Goal: Communication & Community: Answer question/provide support

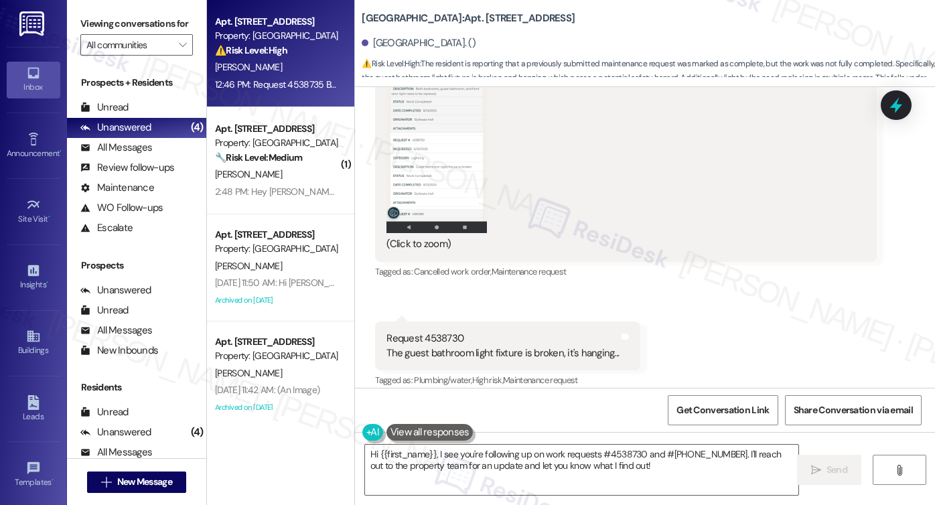
scroll to position [9784, 0]
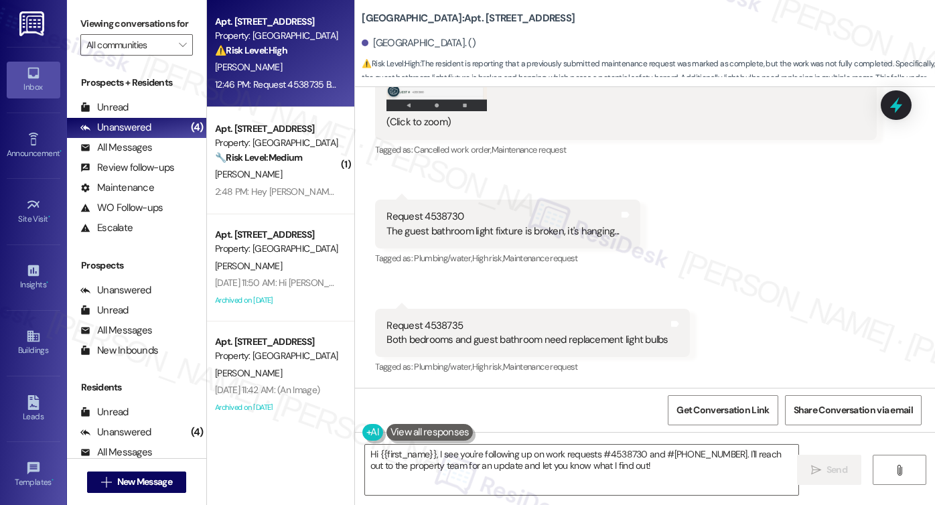
click at [423, 219] on div "Request 4538730 The guest bathroom light fixture is broken, it's hanging..." at bounding box center [502, 224] width 232 height 29
drag, startPoint x: 481, startPoint y: 350, endPoint x: 617, endPoint y: 350, distance: 135.9
click at [617, 350] on div "Request 4538735 Both bedrooms and guest bathroom need replacement light bulbs T…" at bounding box center [532, 333] width 314 height 49
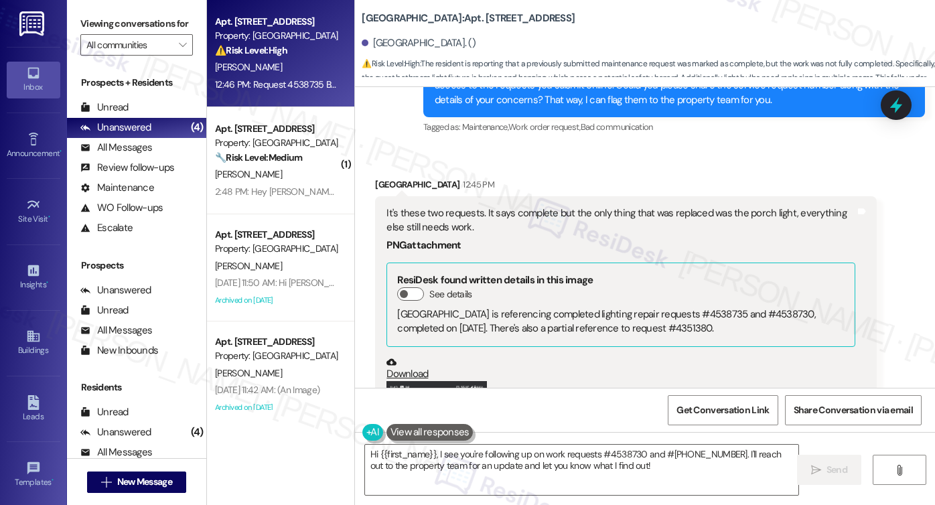
scroll to position [9182, 0]
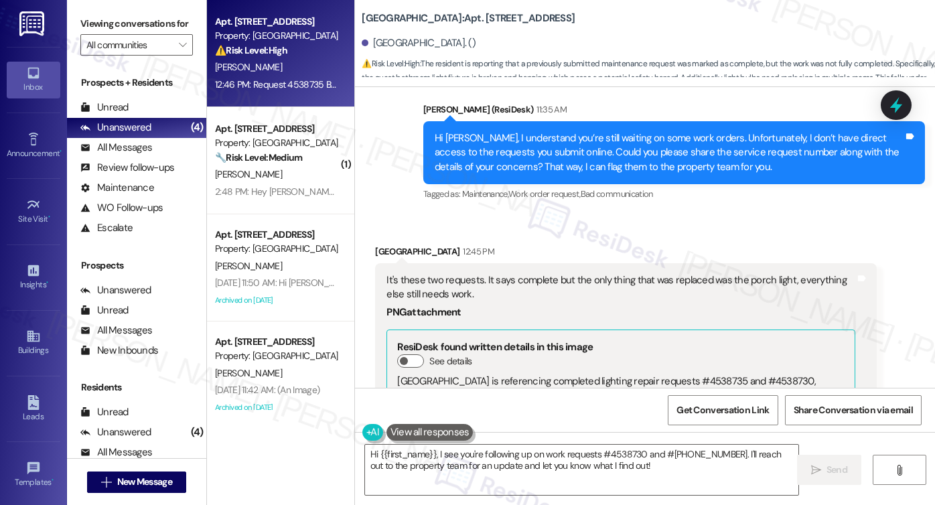
click at [437, 313] on div "It's these two requests. It says complete but the only thing that was replaced …" at bounding box center [626, 482] width 502 height 439
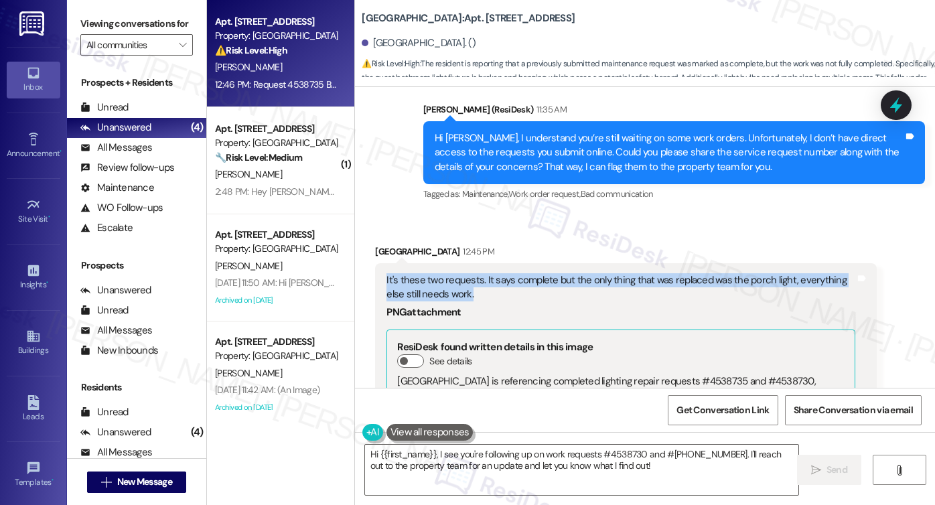
click at [437, 313] on div "It's these two requests. It says complete but the only thing that was replaced …" at bounding box center [626, 482] width 502 height 439
click at [572, 313] on div "It's these two requests. It says complete but the only thing that was replaced …" at bounding box center [626, 482] width 502 height 439
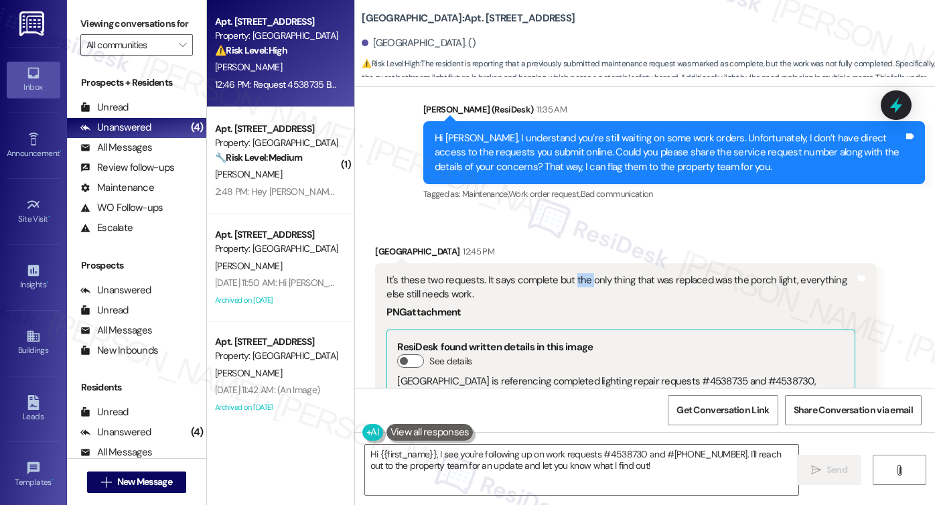
click at [572, 313] on div "It's these two requests. It says complete but the only thing that was replaced …" at bounding box center [626, 482] width 502 height 439
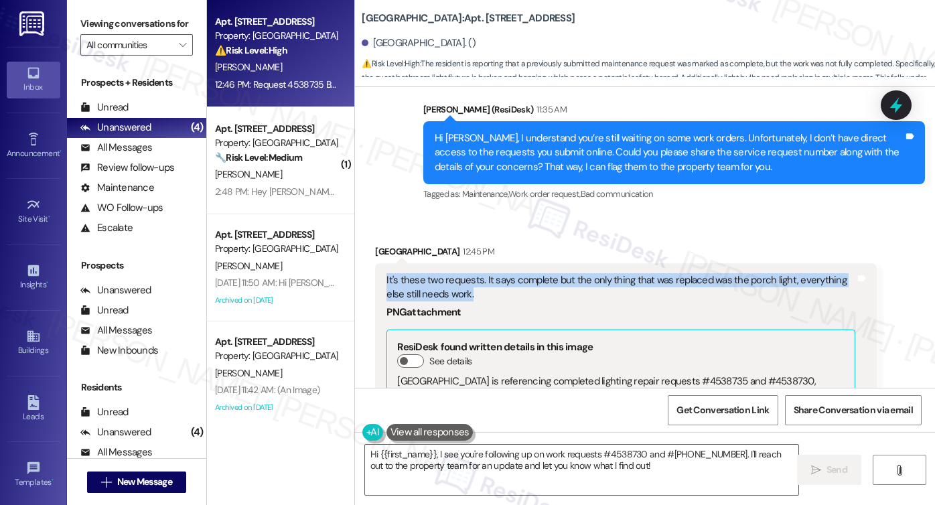
click at [572, 313] on div "It's these two requests. It says complete but the only thing that was replaced …" at bounding box center [626, 482] width 502 height 439
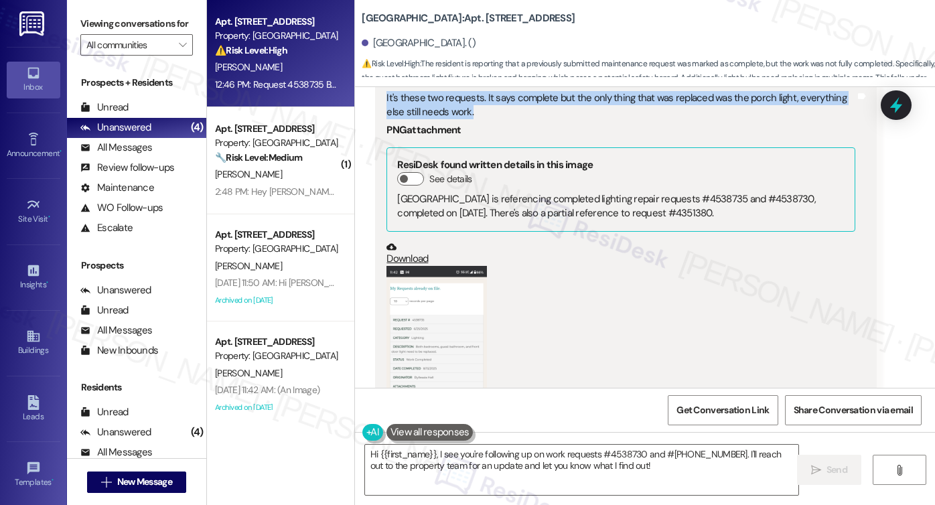
scroll to position [9383, 0]
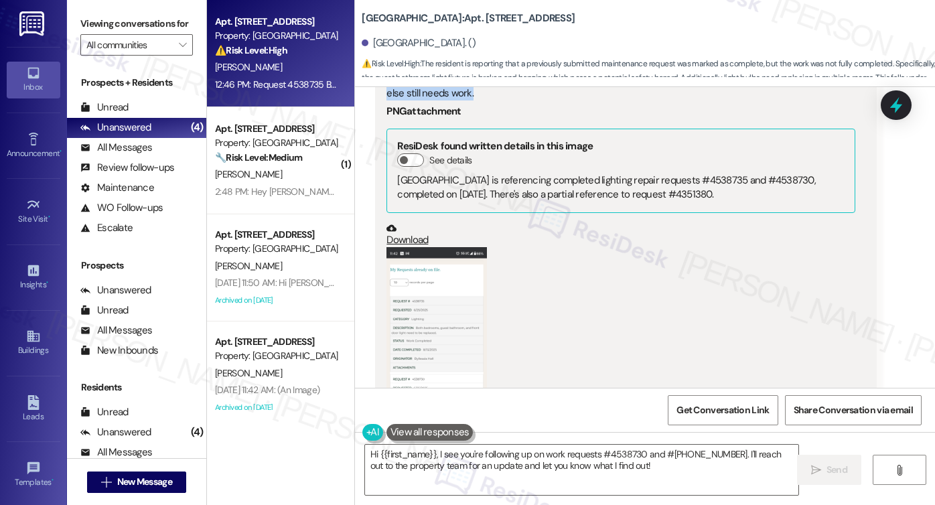
click at [449, 356] on button "Zoom image" at bounding box center [436, 359] width 100 height 225
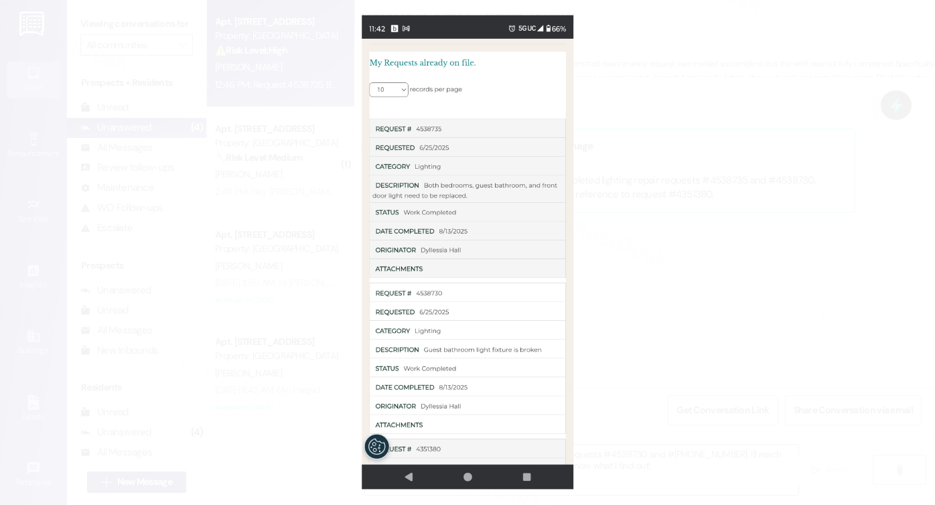
click at [632, 242] on button "Unzoom image" at bounding box center [467, 252] width 935 height 505
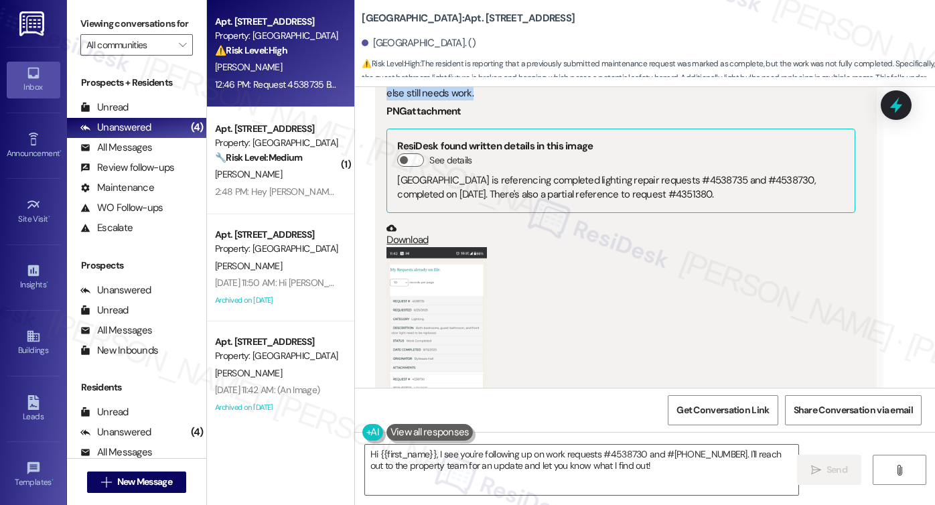
click at [394, 306] on button "Zoom image" at bounding box center [436, 359] width 100 height 225
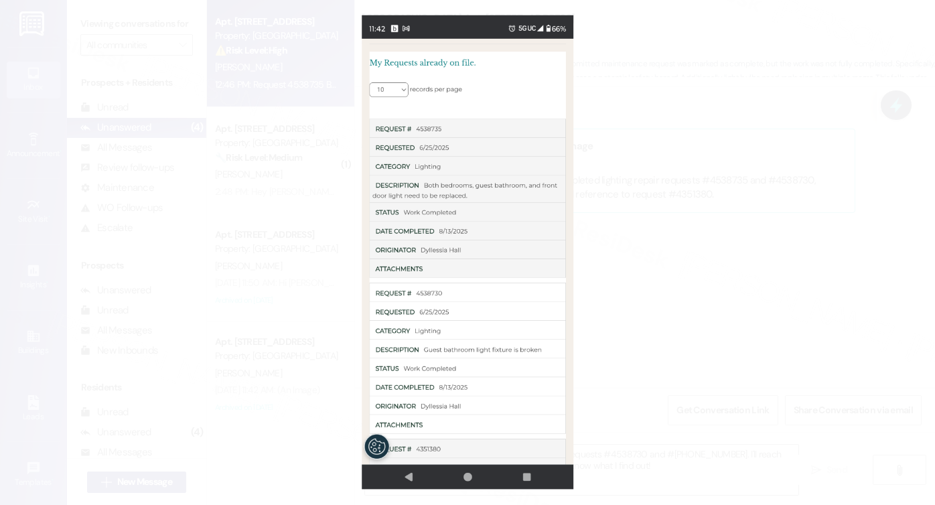
click at [686, 231] on button "Unzoom image" at bounding box center [467, 252] width 935 height 505
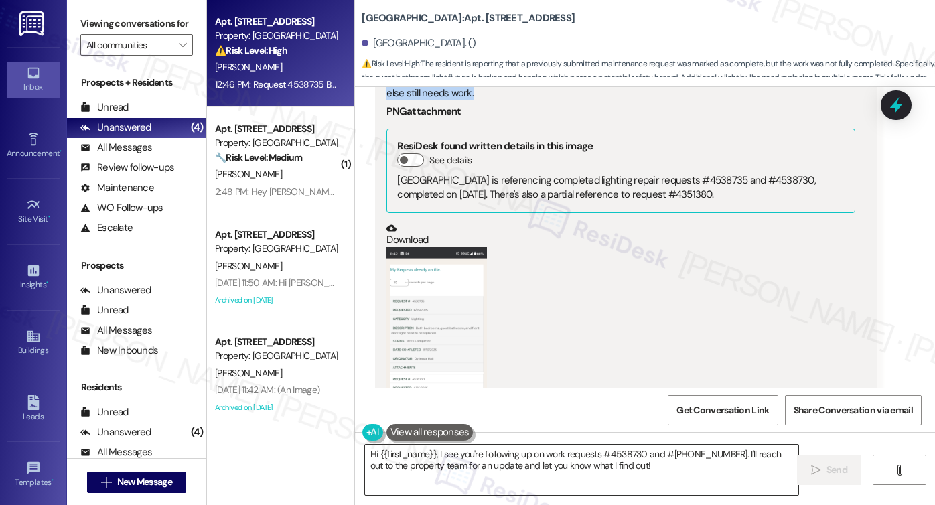
click at [494, 460] on textarea "Hi {{first_name}}, I see you're following up on work requests #4538730 and #[PH…" at bounding box center [581, 470] width 433 height 50
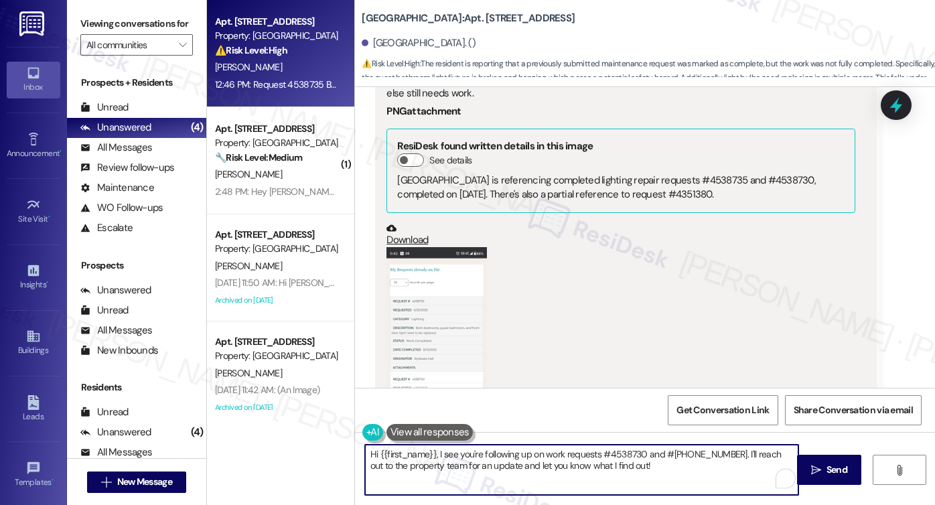
drag, startPoint x: 430, startPoint y: 451, endPoint x: 236, endPoint y: 444, distance: 194.3
click at [236, 444] on div "Apt. 212, [STREET_ADDRESS] Property: Village Square ⚠️ Risk Level: High The res…" at bounding box center [571, 252] width 728 height 505
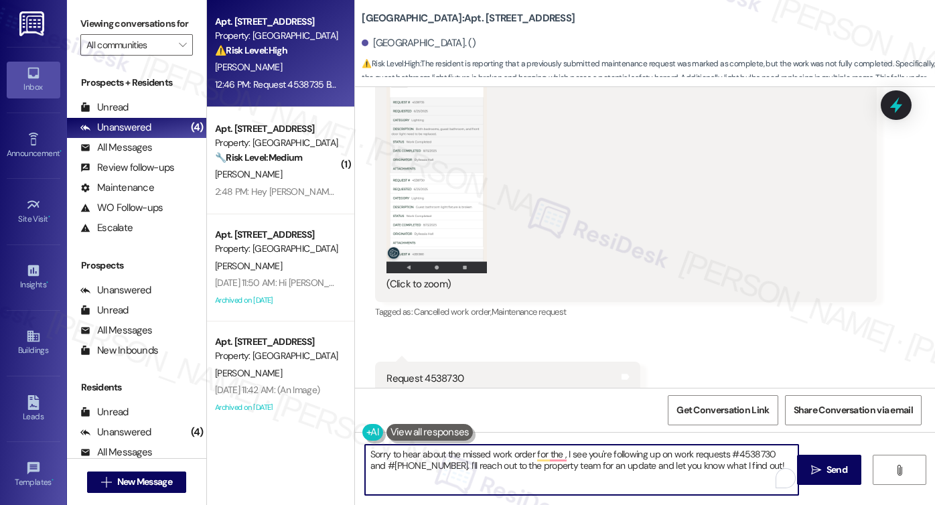
scroll to position [9583, 0]
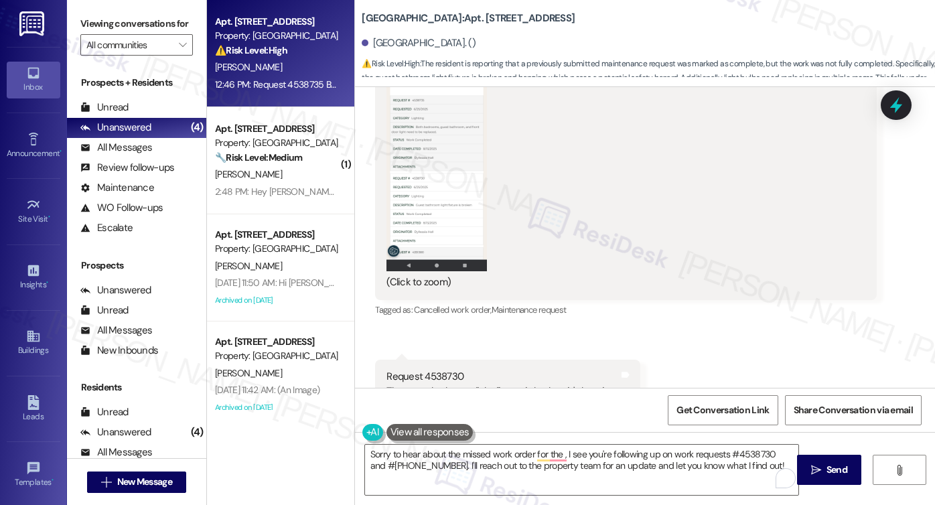
click at [427, 141] on button "Zoom image" at bounding box center [436, 158] width 100 height 225
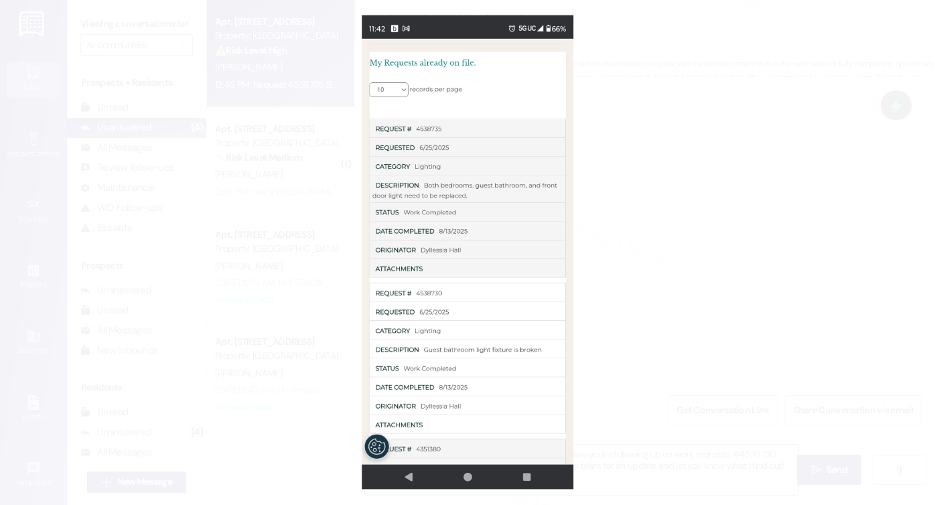
click at [691, 156] on button "Unzoom image" at bounding box center [467, 252] width 935 height 505
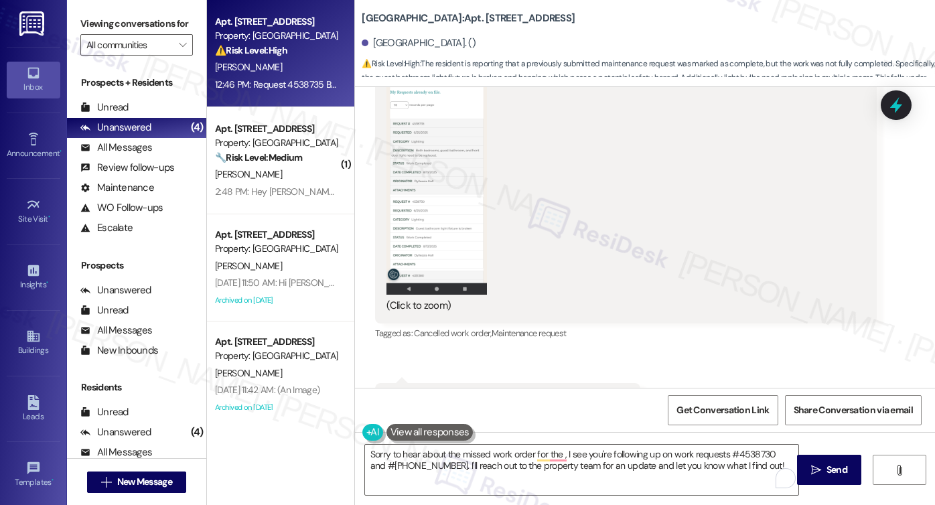
scroll to position [9784, 0]
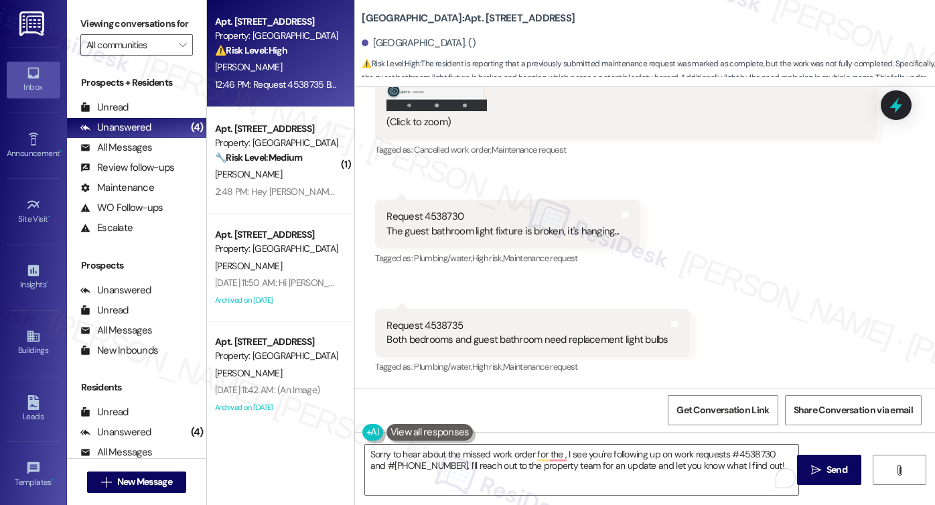
click at [549, 338] on div "Request 4538735 Both bedrooms and guest bathroom need replacement light bulbs" at bounding box center [526, 333] width 281 height 29
click at [437, 319] on div "Request 4538735 Both bedrooms and guest bathroom need replacement light bulbs" at bounding box center [526, 333] width 281 height 29
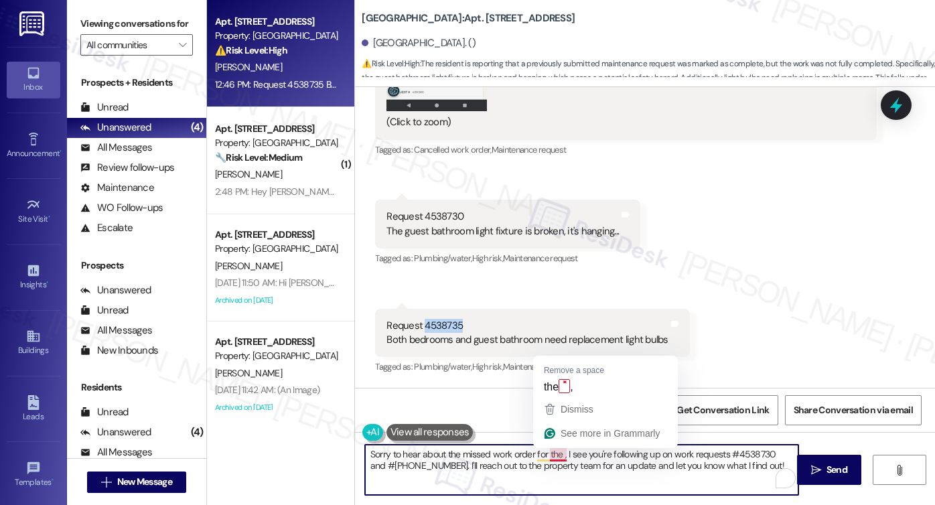
click at [556, 454] on textarea "Sorry to hear about the missed work order for the , I see you're following up o…" at bounding box center [581, 470] width 433 height 50
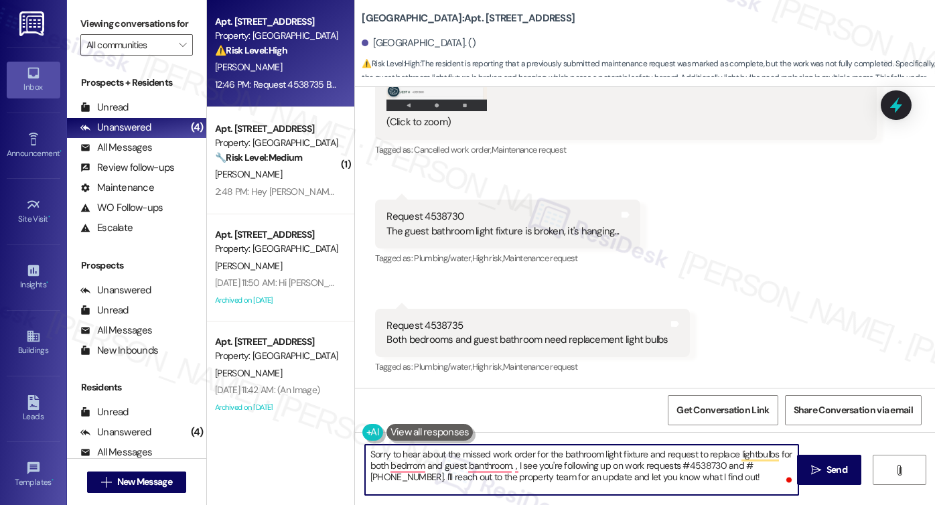
click at [643, 471] on textarea "Sorry to hear about the missed work order for the bathroom light fixture and re…" at bounding box center [581, 470] width 433 height 50
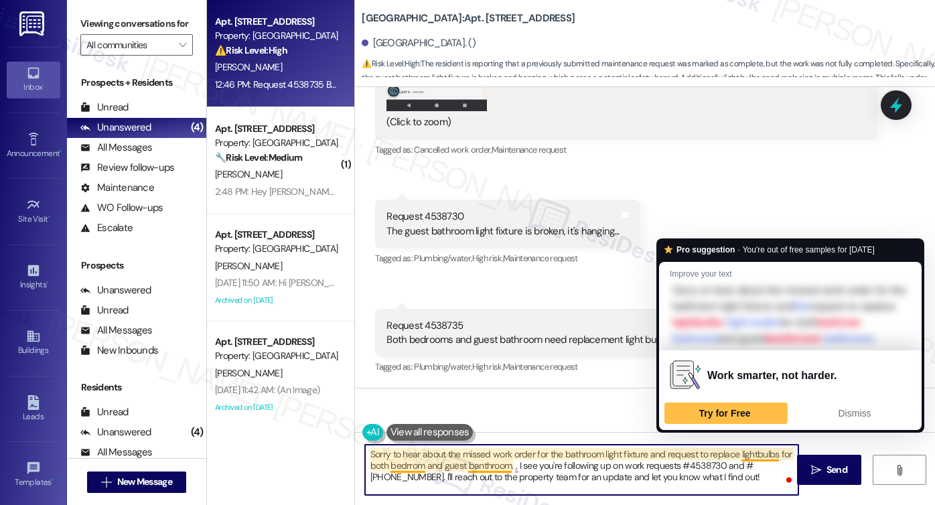
drag, startPoint x: 711, startPoint y: 473, endPoint x: 678, endPoint y: 473, distance: 32.8
click at [711, 473] on textarea "Sorry to hear about the missed work order for the bathroom light fixture and re…" at bounding box center [581, 470] width 433 height 50
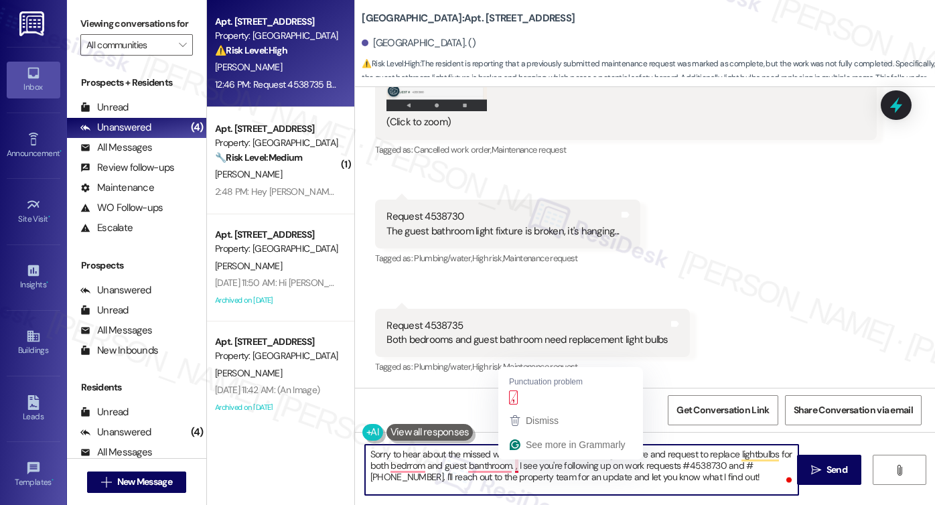
click at [510, 464] on textarea "Sorry to hear about the missed work order for the bathroom light fixture and re…" at bounding box center [581, 470] width 433 height 50
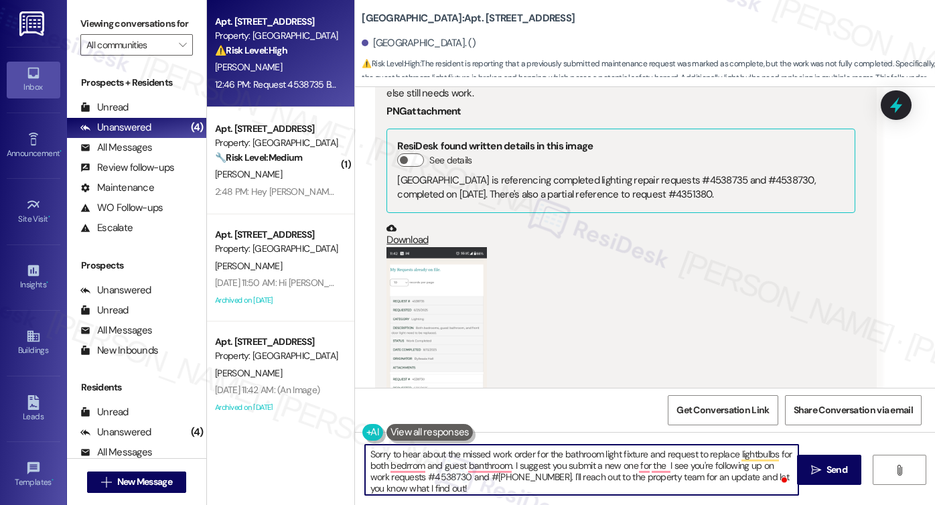
scroll to position [9517, 0]
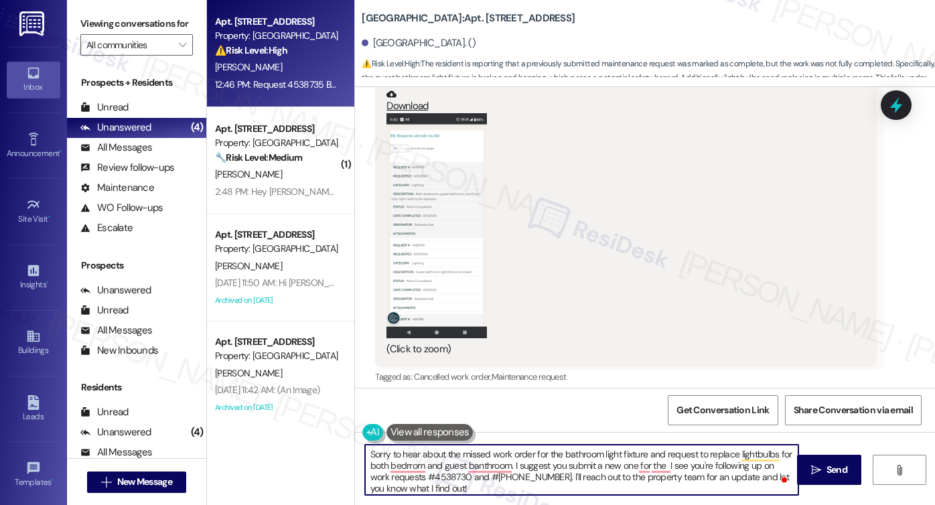
click at [456, 222] on button "Zoom image" at bounding box center [436, 225] width 100 height 225
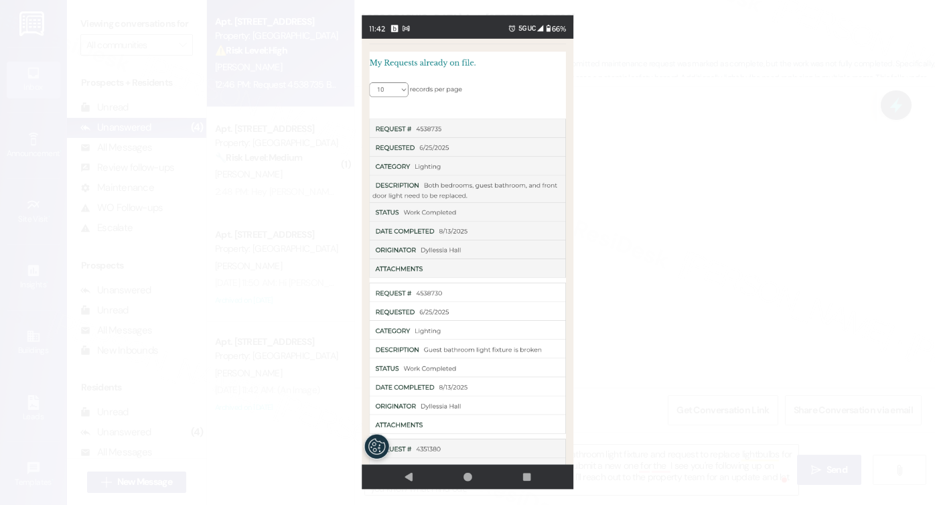
click at [653, 276] on button "Unzoom image" at bounding box center [467, 252] width 935 height 505
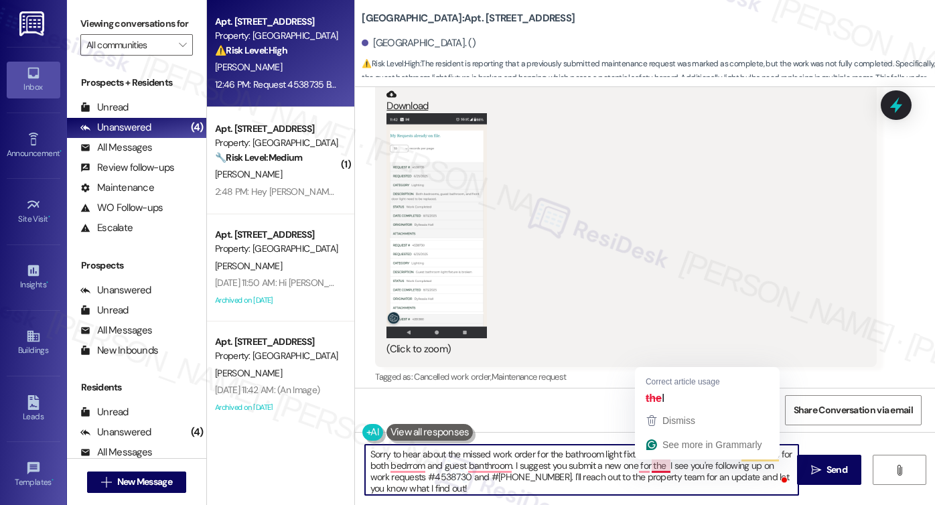
drag, startPoint x: 662, startPoint y: 464, endPoint x: 648, endPoint y: 465, distance: 14.1
click at [648, 465] on textarea "Sorry to hear about the missed work order for the bathroom light fixture and re…" at bounding box center [581, 470] width 433 height 50
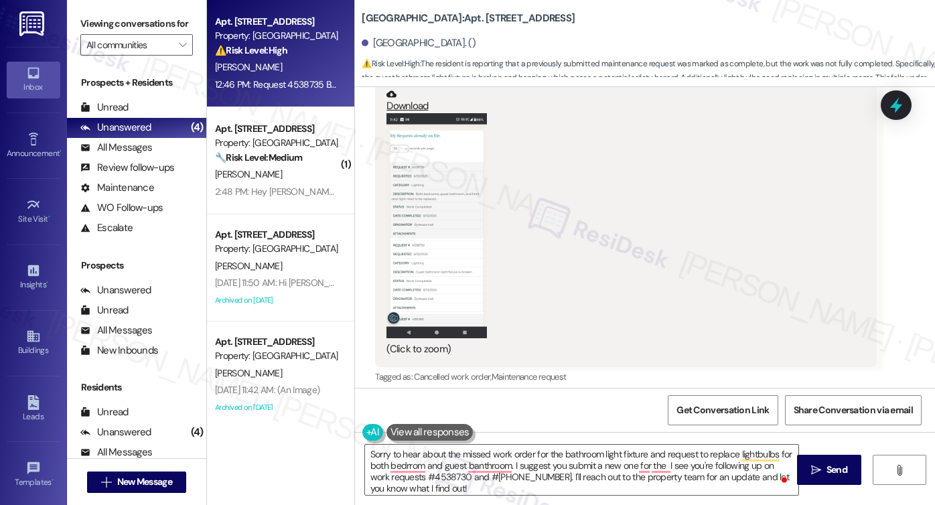
click at [451, 199] on button "Zoom image" at bounding box center [436, 225] width 100 height 225
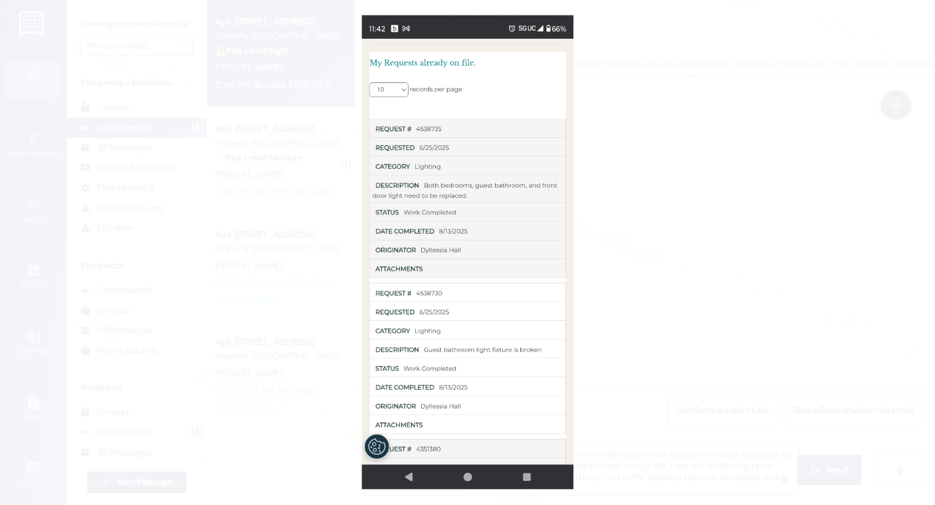
click at [704, 156] on button "Unzoom image" at bounding box center [467, 252] width 935 height 505
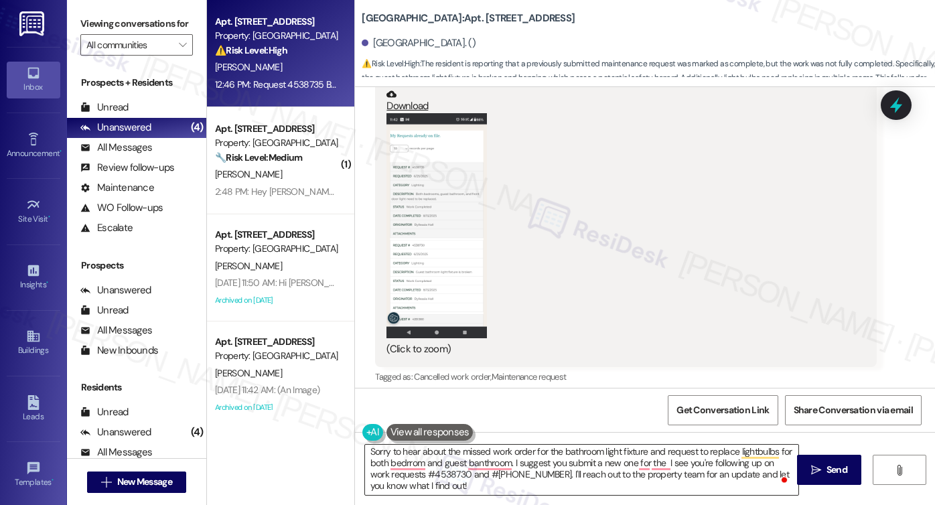
scroll to position [3, 0]
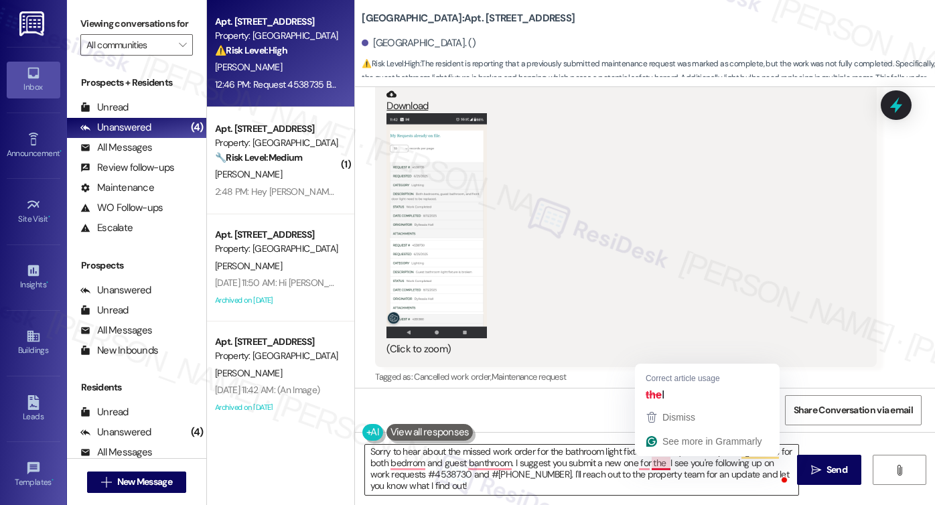
click at [666, 463] on textarea "Sorry to hear about the missed work order for the bathroom light fixture and re…" at bounding box center [581, 470] width 433 height 50
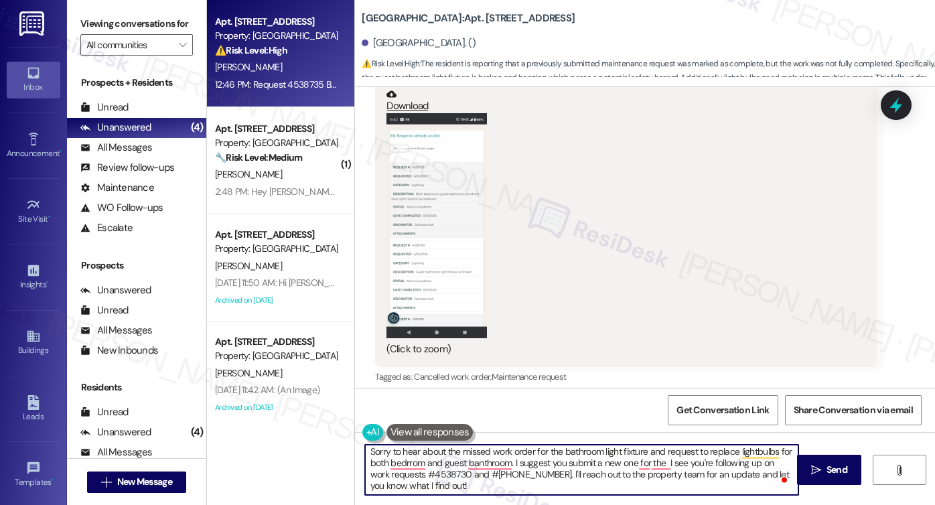
click at [667, 460] on textarea "Sorry to hear about the missed work order for the bathroom light fixture and re…" at bounding box center [581, 470] width 433 height 50
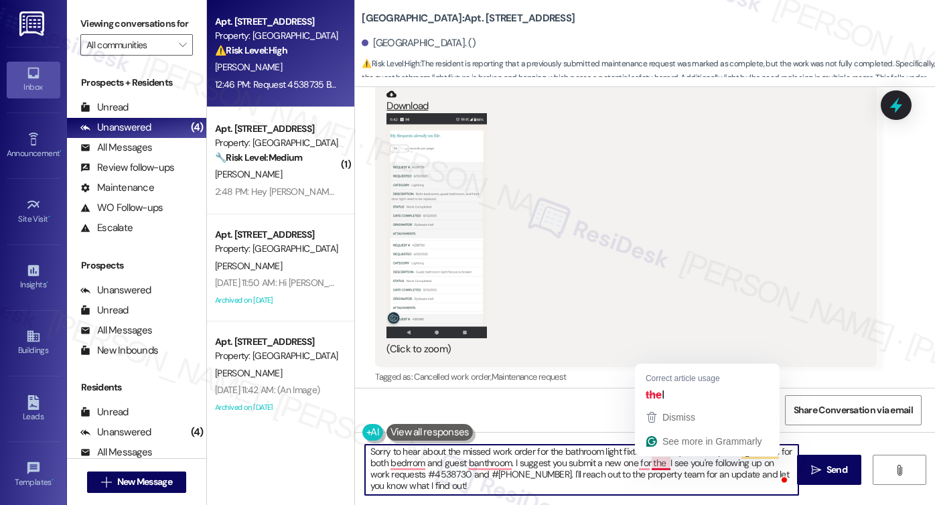
click at [660, 460] on textarea "Sorry to hear about the missed work order for the bathroom light fixture and re…" at bounding box center [581, 470] width 433 height 50
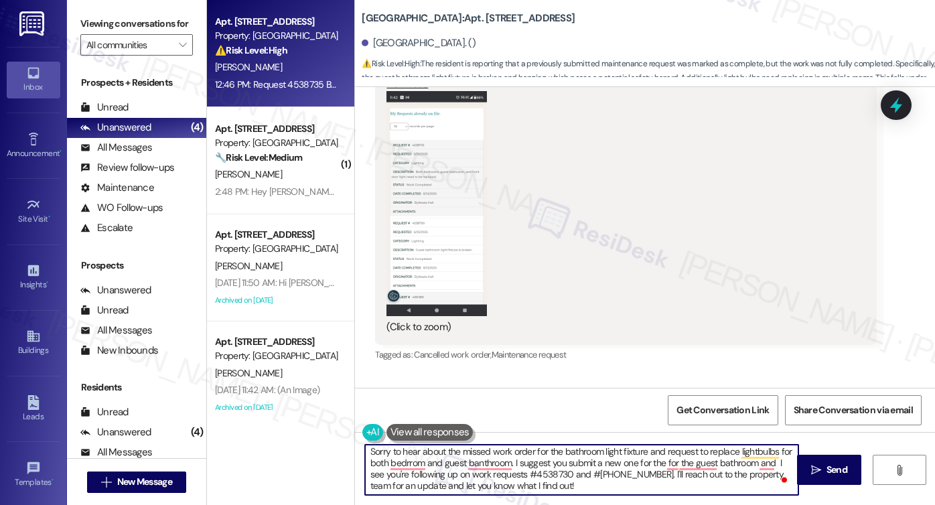
scroll to position [9517, 0]
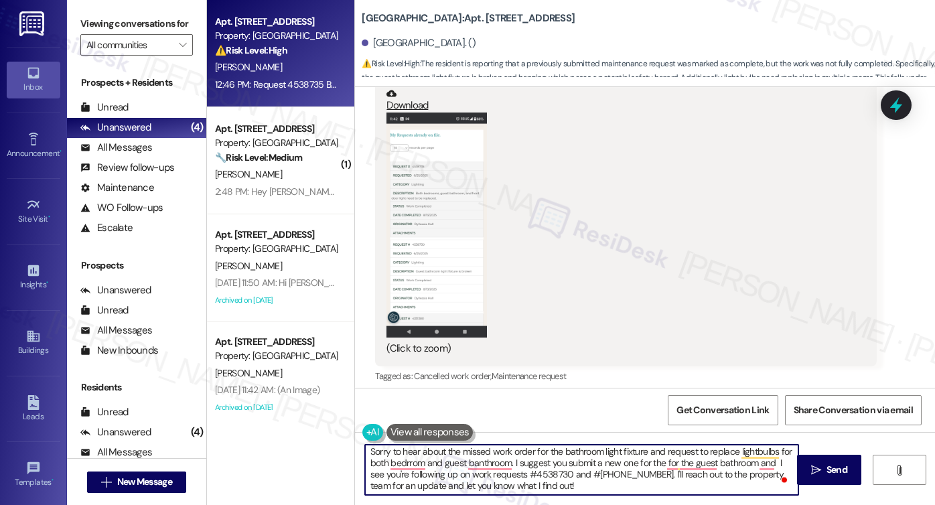
click at [457, 236] on button "Zoom image" at bounding box center [436, 225] width 100 height 225
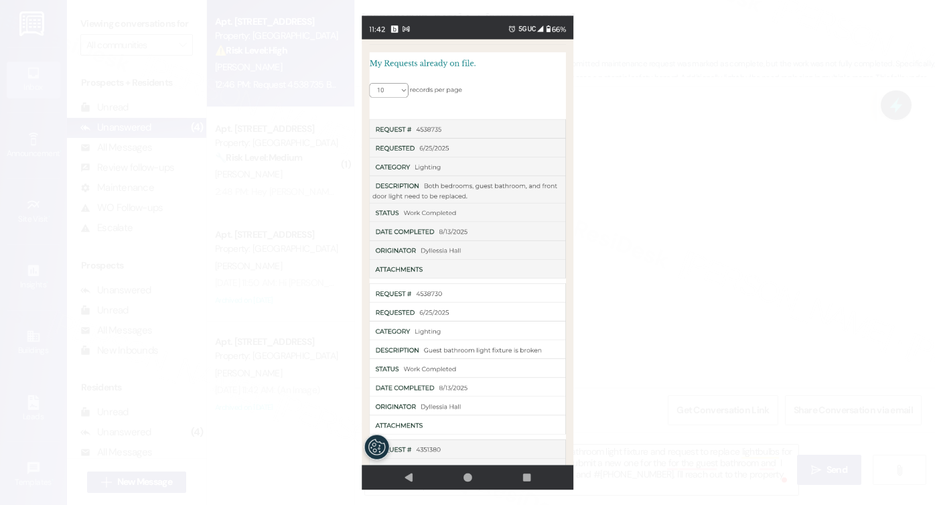
click at [751, 242] on button "Unzoom image" at bounding box center [467, 252] width 935 height 505
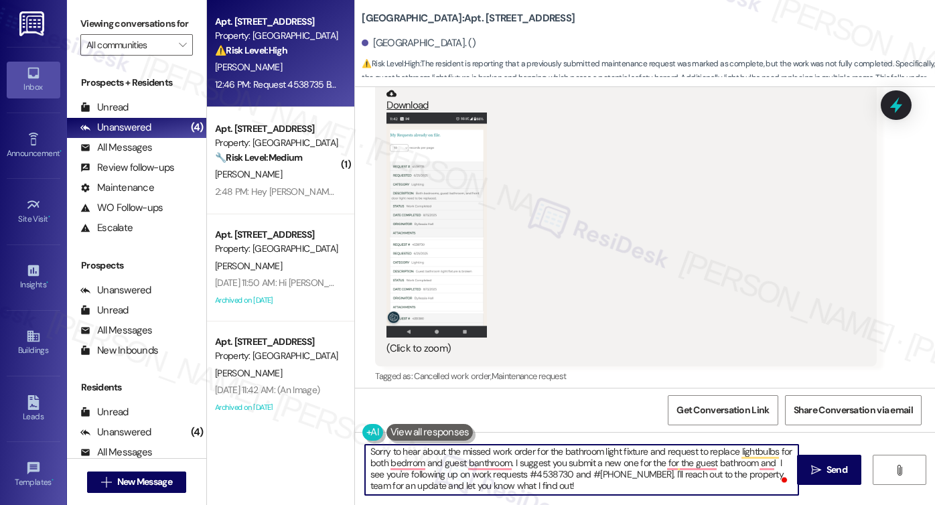
click at [774, 466] on textarea "Sorry to hear about the missed work order for the bathroom light fixture and re…" at bounding box center [581, 470] width 433 height 50
click at [773, 460] on textarea "Sorry to hear about the missed work order for the bathroom light fixture and re…" at bounding box center [581, 470] width 433 height 50
type textarea "Sorry to hear about the missed work order for the bathroom light fixture and re…"
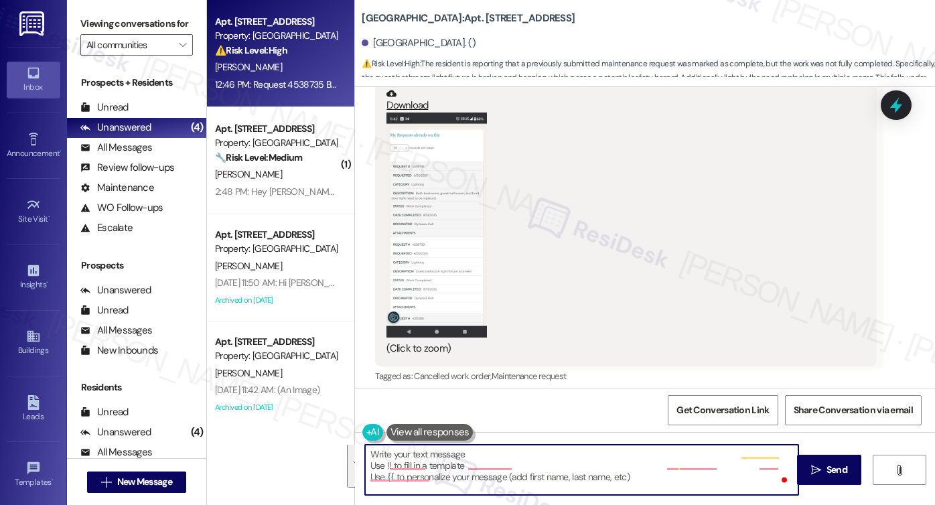
scroll to position [0, 0]
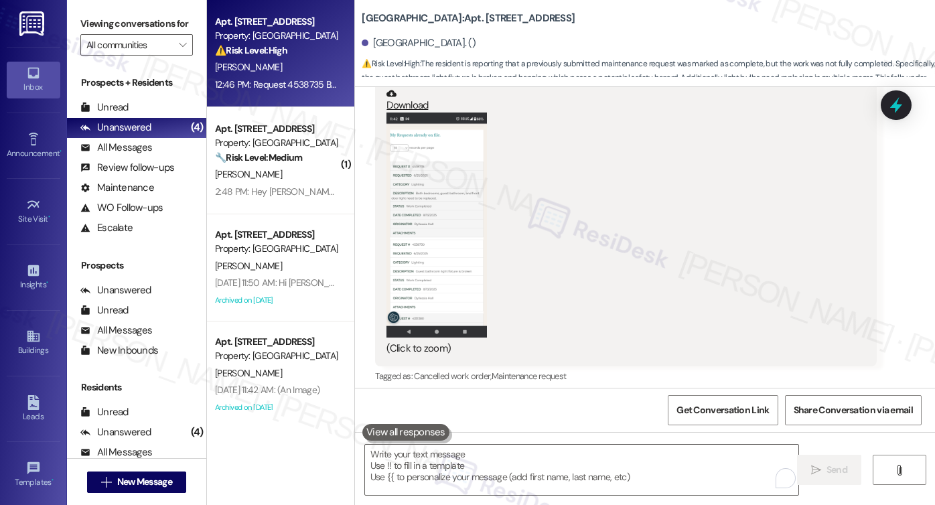
click at [86, 23] on label "Viewing conversations for" at bounding box center [136, 23] width 113 height 21
click at [511, 455] on textarea "To enrich screen reader interactions, please activate Accessibility in Grammarl…" at bounding box center [581, 470] width 433 height 50
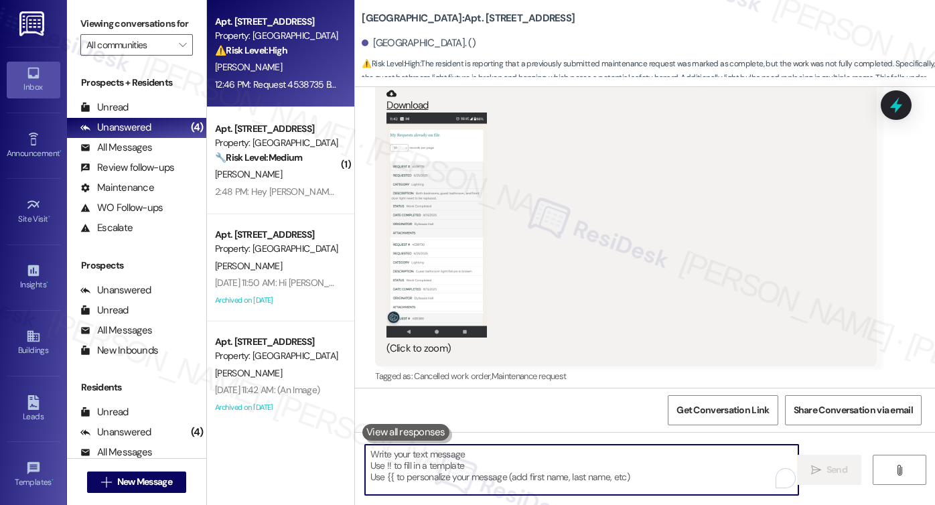
paste textarea "Sorry to hear about the missed work order for the bathroom light fixture and th…"
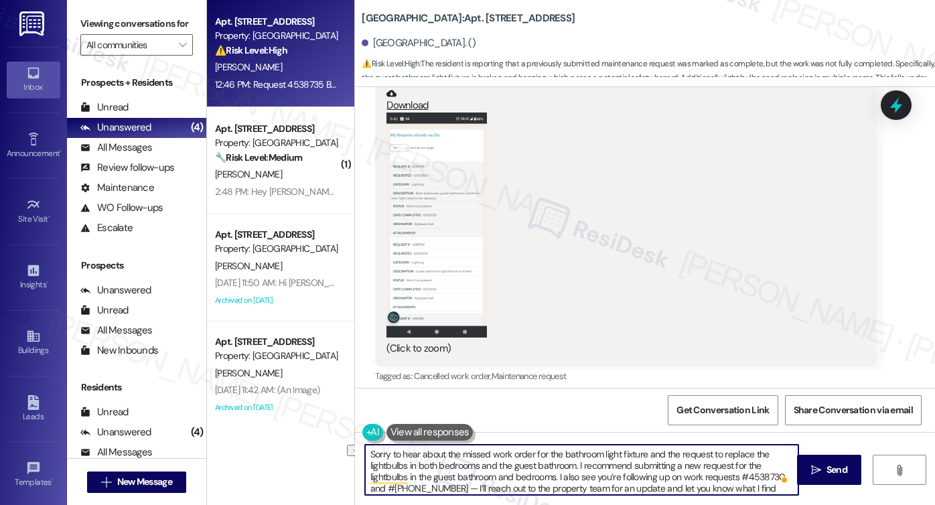
drag, startPoint x: 548, startPoint y: 477, endPoint x: 498, endPoint y: 475, distance: 50.3
click at [498, 475] on textarea "Sorry to hear about the missed work order for the bathroom light fixture and th…" at bounding box center [581, 470] width 433 height 50
drag, startPoint x: 747, startPoint y: 484, endPoint x: 363, endPoint y: 471, distance: 383.9
click at [365, 471] on textarea "Sorry to hear about the missed work order for the bathroom light fixture and th…" at bounding box center [581, 470] width 433 height 50
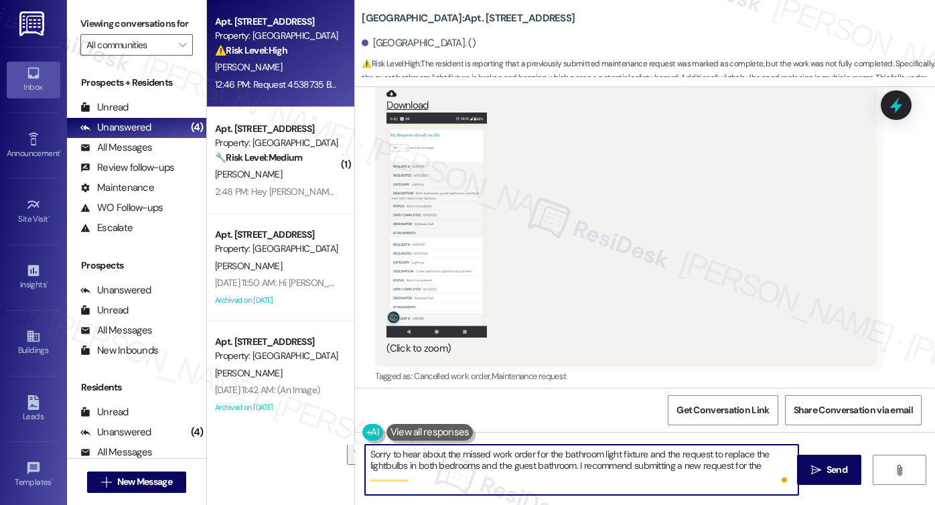
scroll to position [0, 0]
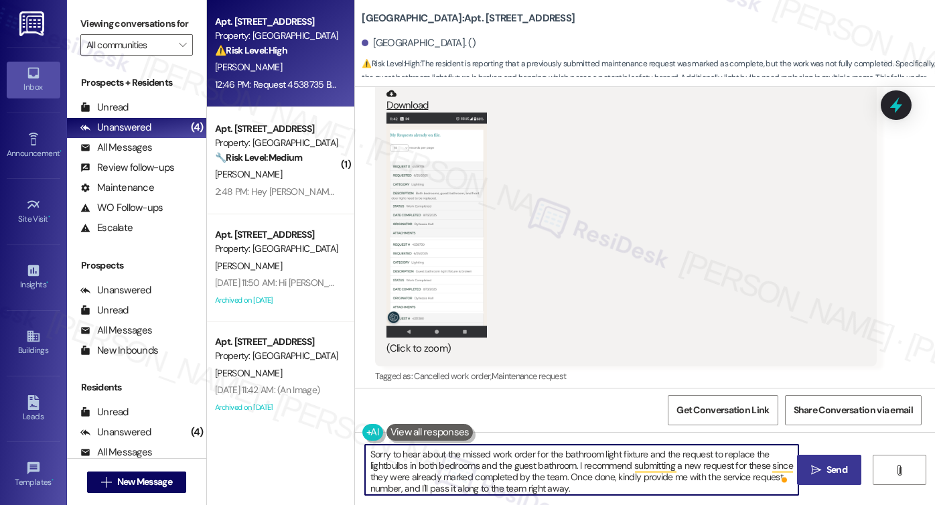
type textarea "Sorry to hear about the missed work order for the bathroom light fixture and th…"
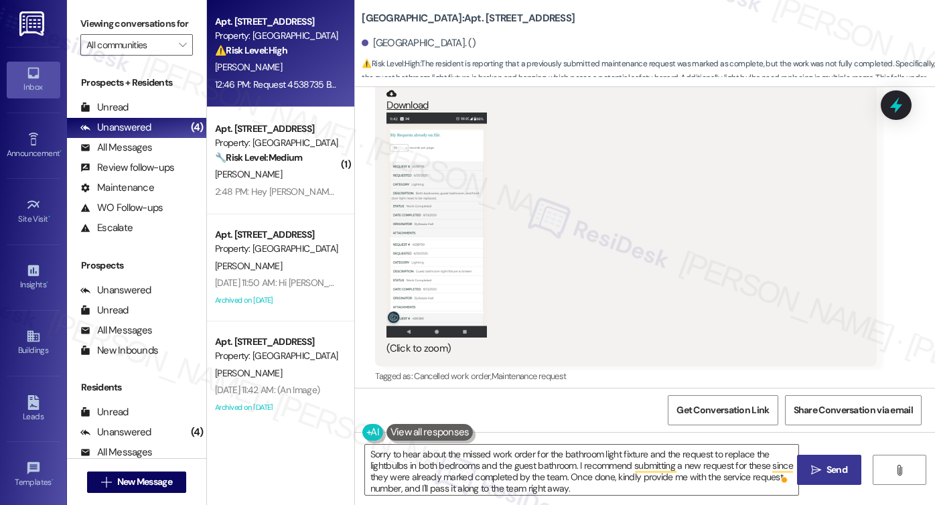
click at [836, 465] on span "Send" at bounding box center [836, 470] width 21 height 14
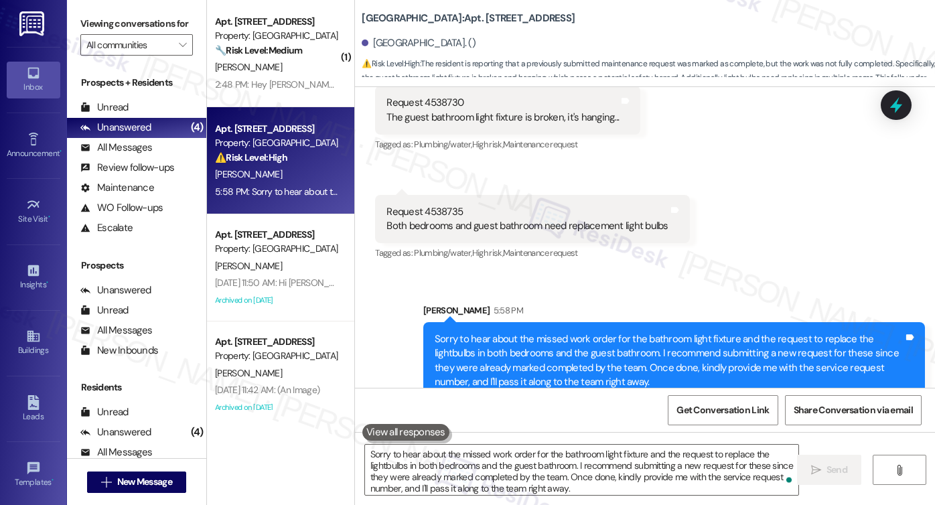
scroll to position [9921, 0]
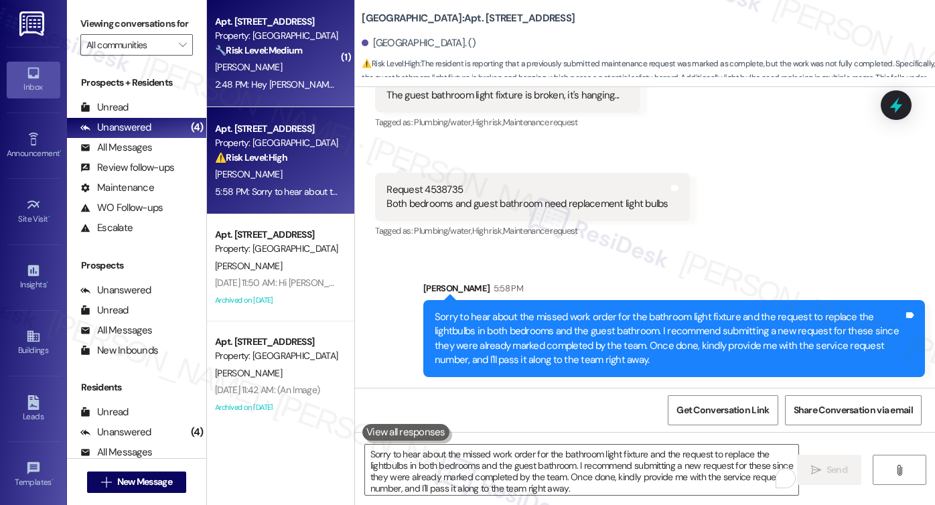
click at [252, 75] on div "[PERSON_NAME]" at bounding box center [277, 67] width 127 height 17
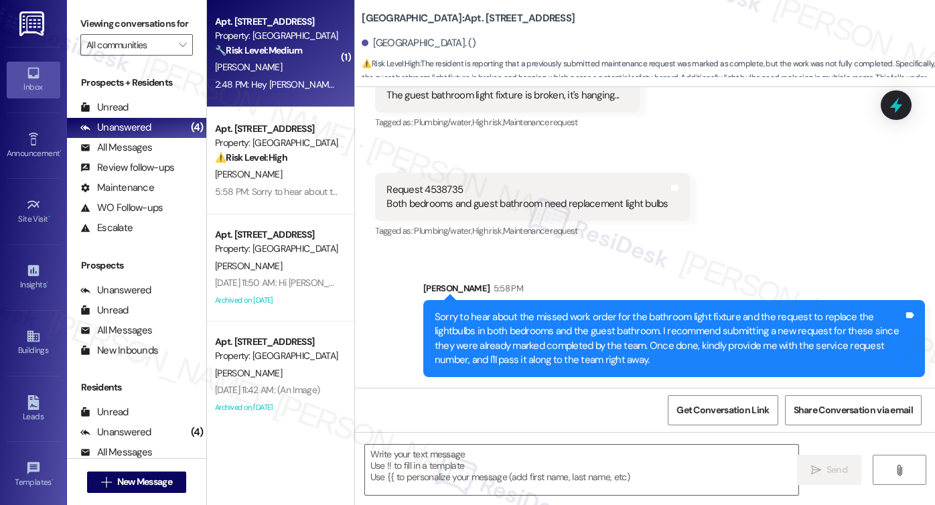
type textarea "Fetching suggested responses. Please feel free to read through the conversation…"
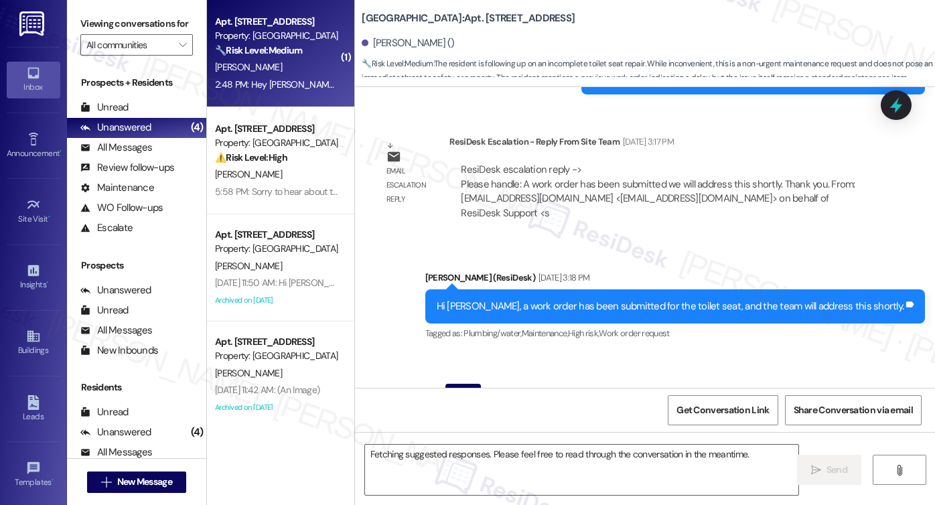
scroll to position [9212, 0]
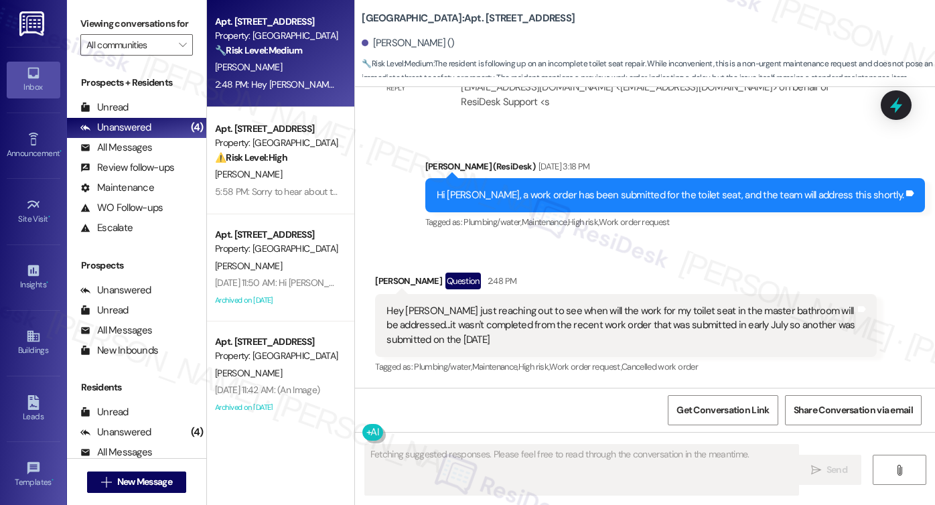
click at [502, 307] on div "Hey [PERSON_NAME] just reaching out to see when will the work for my toilet sea…" at bounding box center [620, 325] width 469 height 43
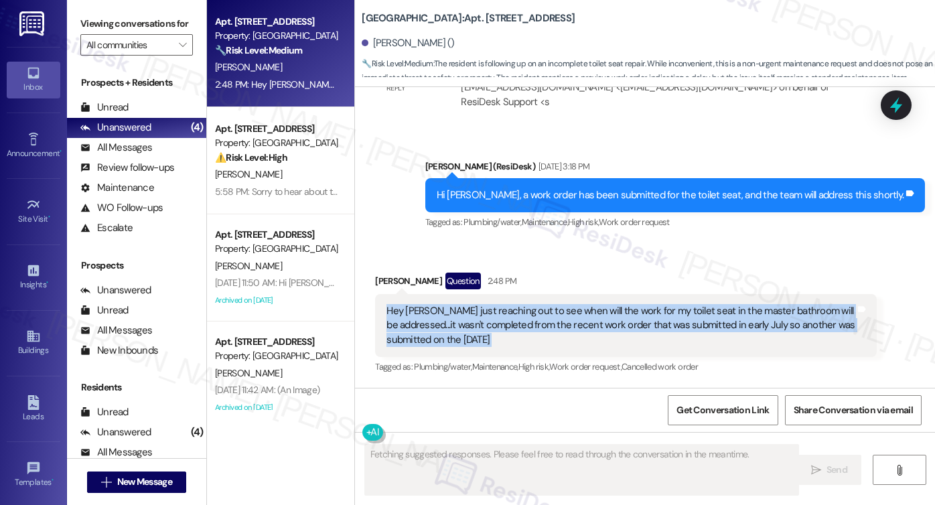
click at [502, 307] on div "Hey [PERSON_NAME] just reaching out to see when will the work for my toilet sea…" at bounding box center [620, 325] width 469 height 43
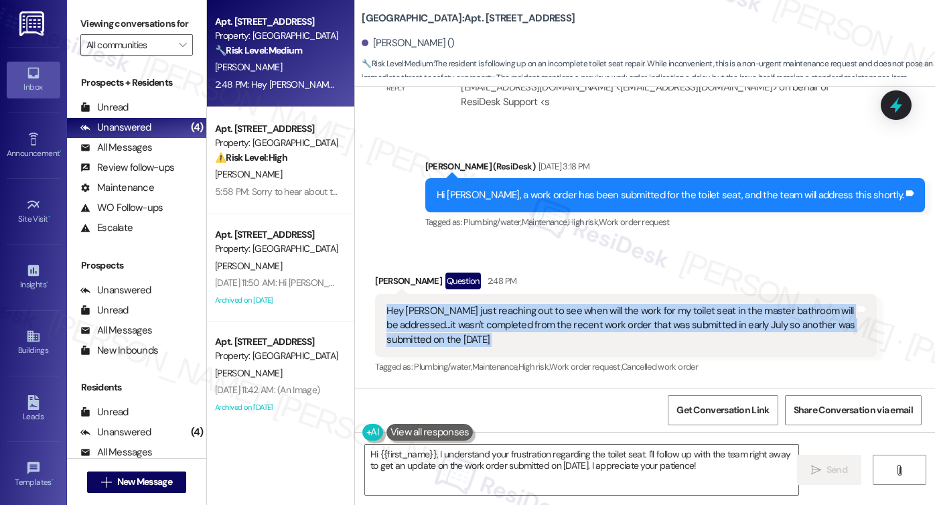
click at [528, 321] on div "Hey [PERSON_NAME] just reaching out to see when will the work for my toilet sea…" at bounding box center [620, 325] width 469 height 43
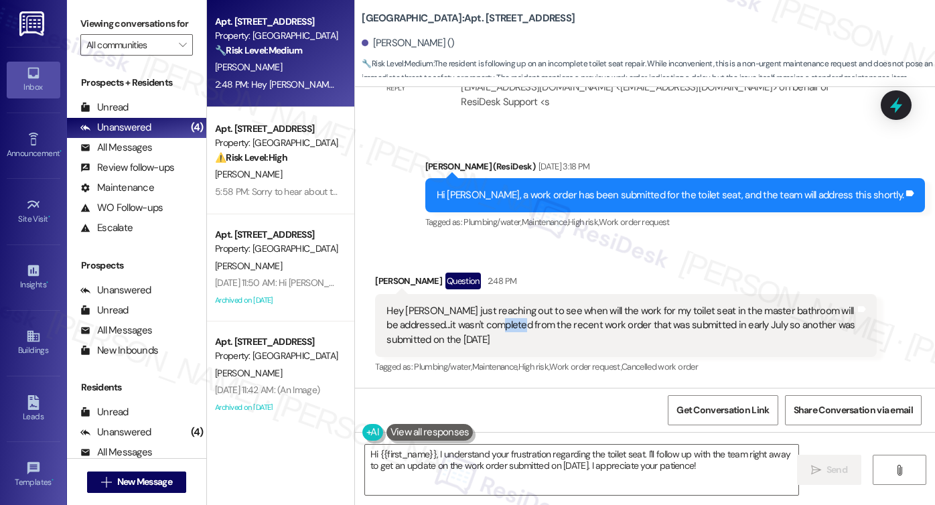
click at [528, 321] on div "Hey [PERSON_NAME] just reaching out to see when will the work for my toilet sea…" at bounding box center [620, 325] width 469 height 43
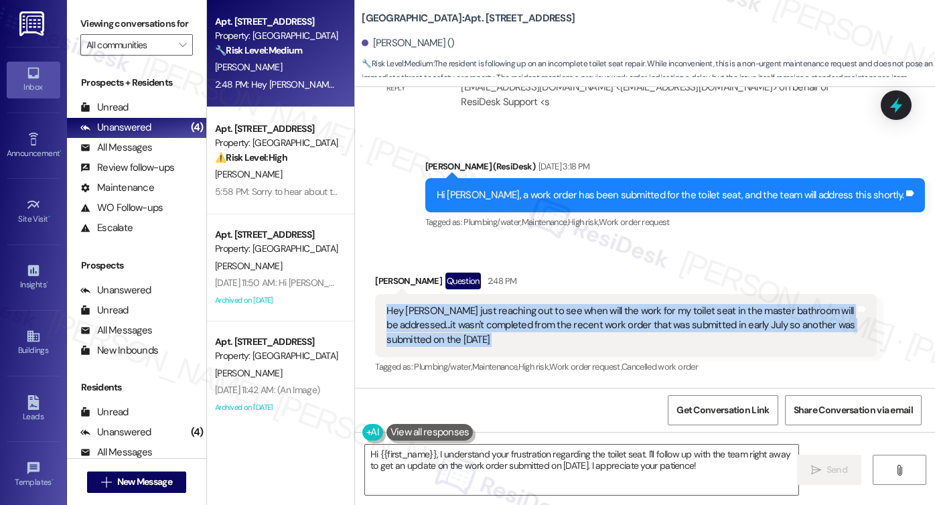
click at [528, 321] on div "Hey [PERSON_NAME] just reaching out to see when will the work for my toilet sea…" at bounding box center [620, 325] width 469 height 43
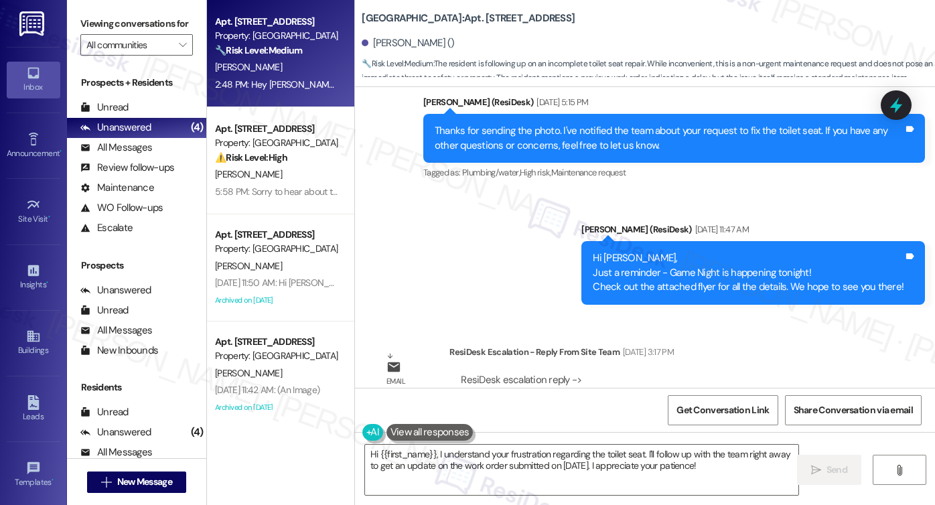
scroll to position [9145, 0]
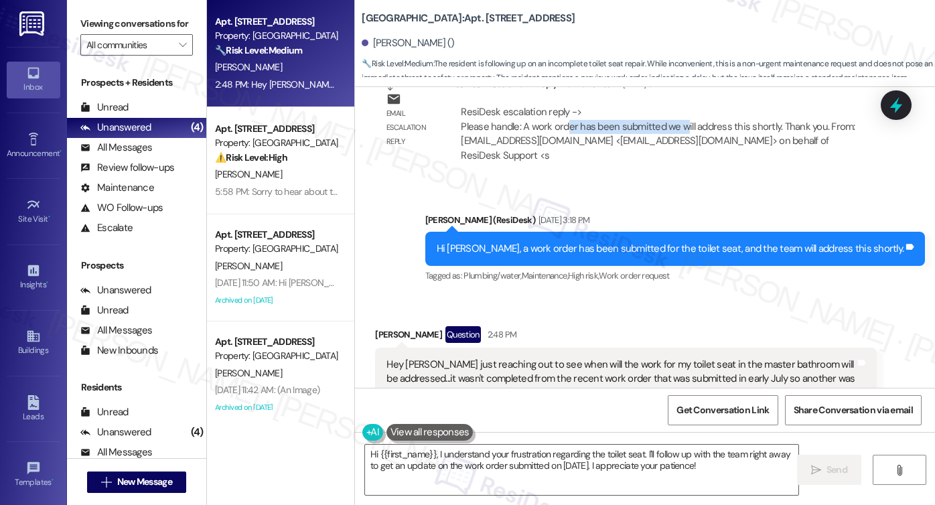
drag, startPoint x: 563, startPoint y: 143, endPoint x: 680, endPoint y: 143, distance: 117.2
click at [680, 143] on div "ResiDesk escalation reply -> Please handle: A work order has been submitted we …" at bounding box center [658, 133] width 394 height 56
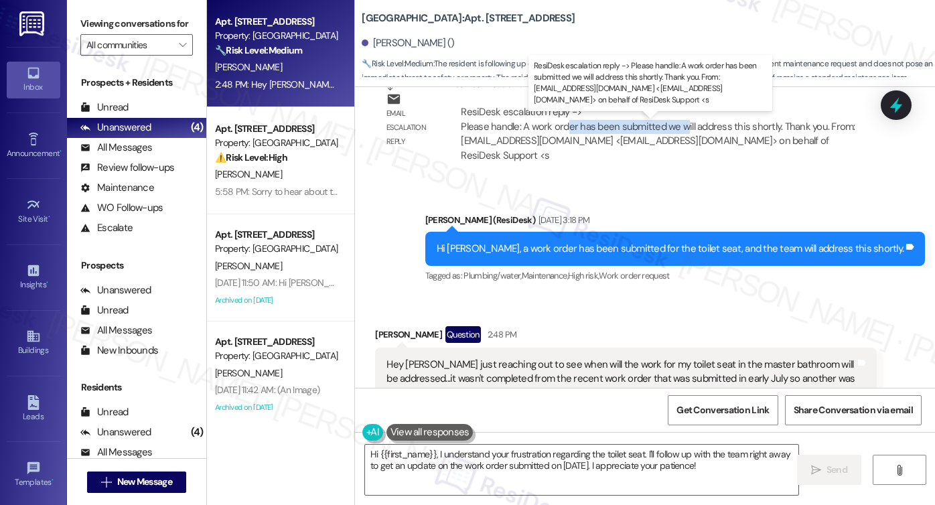
click at [680, 143] on div "ResiDesk escalation reply -> Please handle: A work order has been submitted we …" at bounding box center [658, 133] width 394 height 56
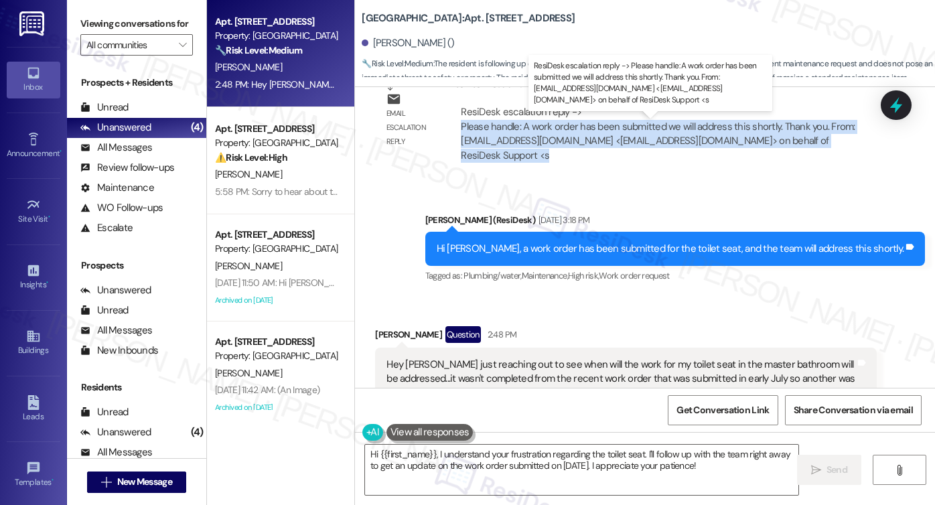
click at [680, 143] on div "ResiDesk escalation reply -> Please handle: A work order has been submitted we …" at bounding box center [658, 133] width 394 height 56
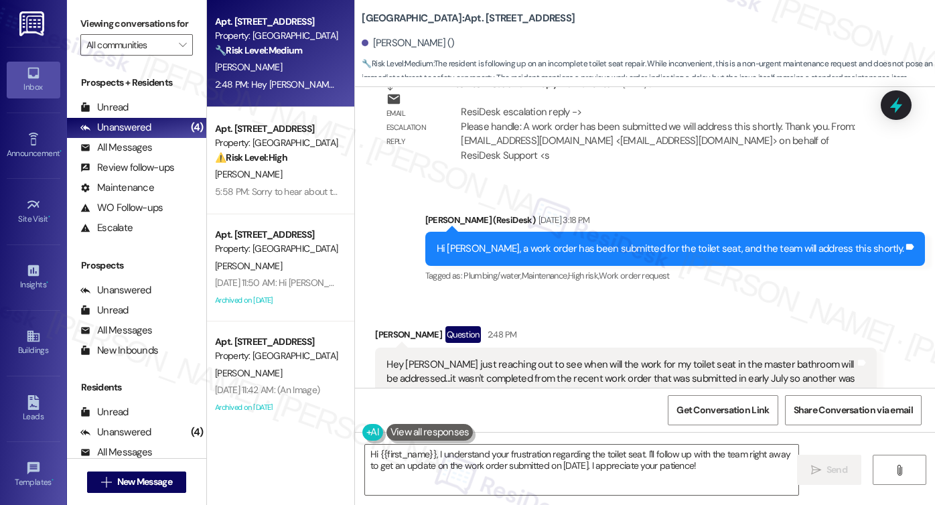
click at [583, 256] on div "Hi [PERSON_NAME], a work order has been submitted for the toilet seat, and the …" at bounding box center [670, 249] width 467 height 14
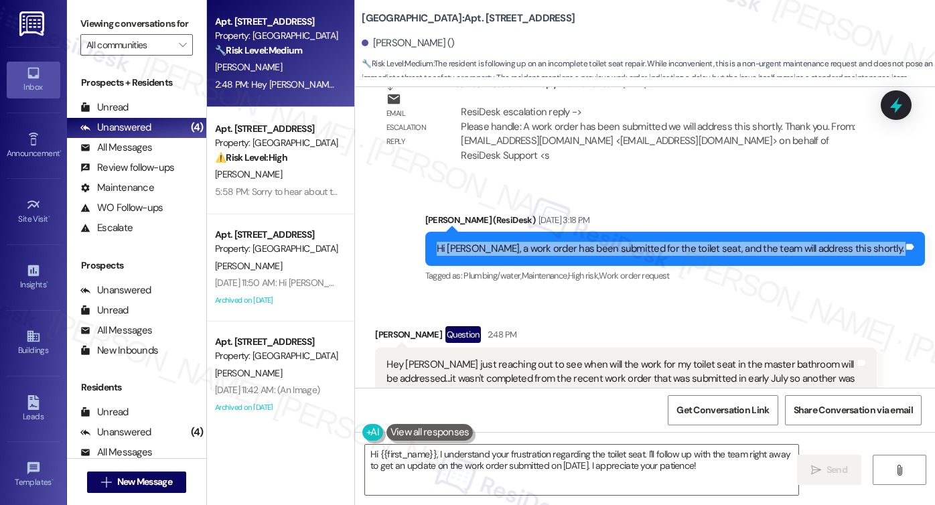
click at [583, 256] on div "Hi [PERSON_NAME], a work order has been submitted for the toilet seat, and the …" at bounding box center [670, 249] width 467 height 14
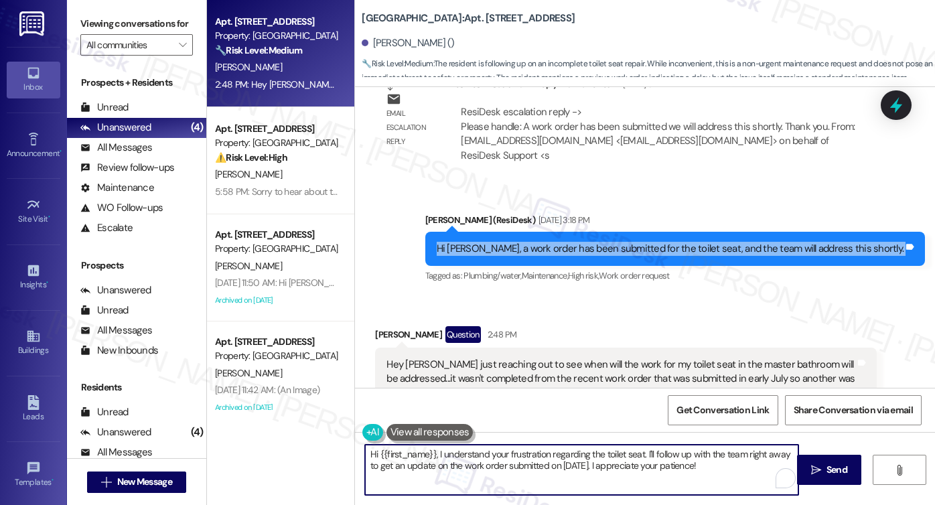
click at [488, 457] on textarea "Hi {{first_name}}, I understand your frustration regarding the toilet seat. I'l…" at bounding box center [581, 470] width 433 height 50
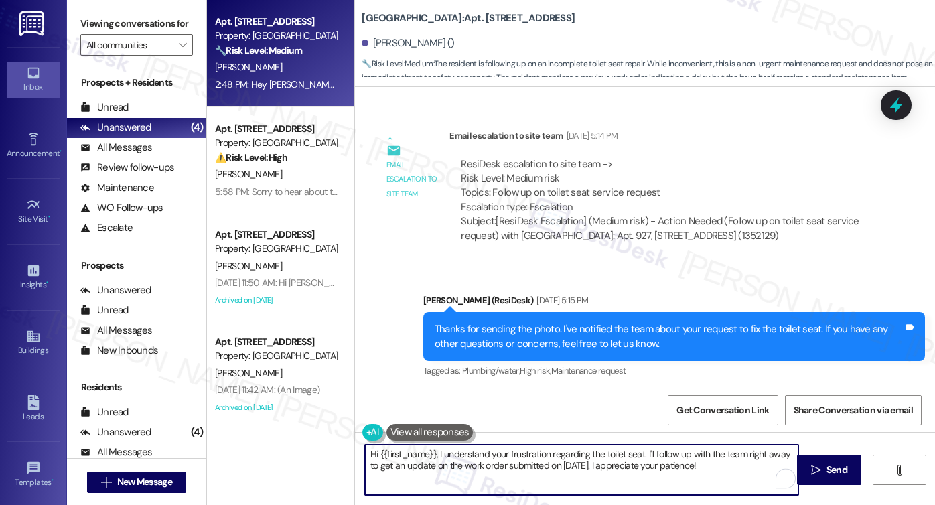
scroll to position [8676, 0]
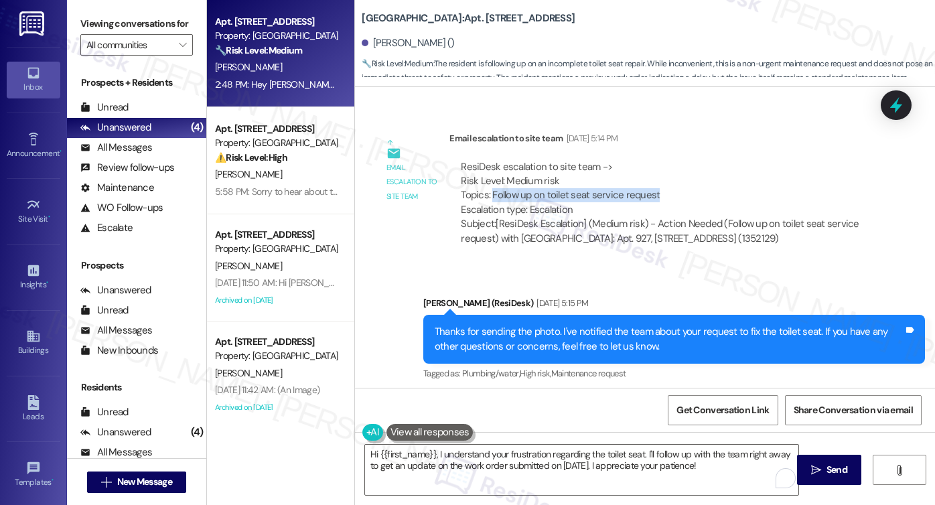
drag, startPoint x: 654, startPoint y: 213, endPoint x: 485, endPoint y: 208, distance: 168.8
click at [485, 208] on div "ResiDesk escalation to site team -> Risk Level: Medium risk Topics: Follow up o…" at bounding box center [663, 189] width 404 height 58
copy div "Follow up on toilet seat service request"
click at [90, 3] on div "Viewing conversations for All communities " at bounding box center [136, 34] width 139 height 69
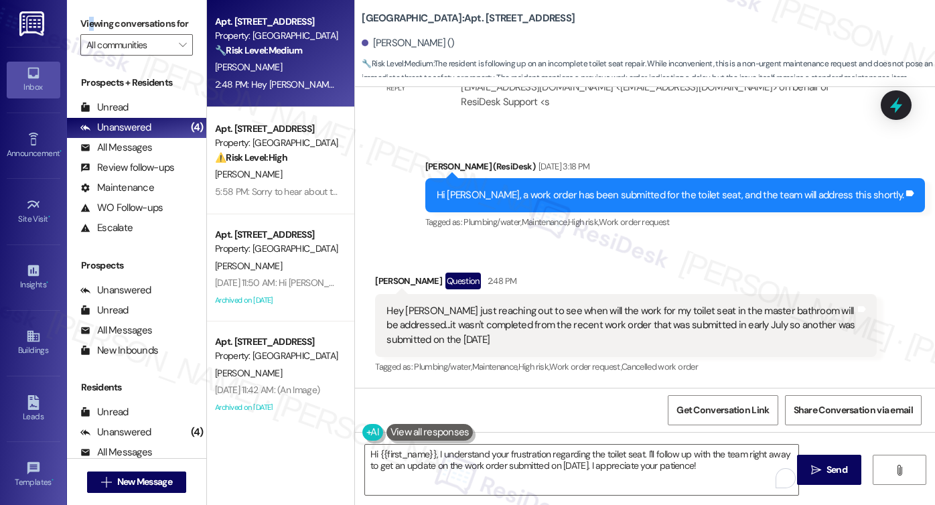
scroll to position [9212, 0]
click at [460, 312] on div "Hey [PERSON_NAME] just reaching out to see when will the work for my toilet sea…" at bounding box center [620, 325] width 469 height 43
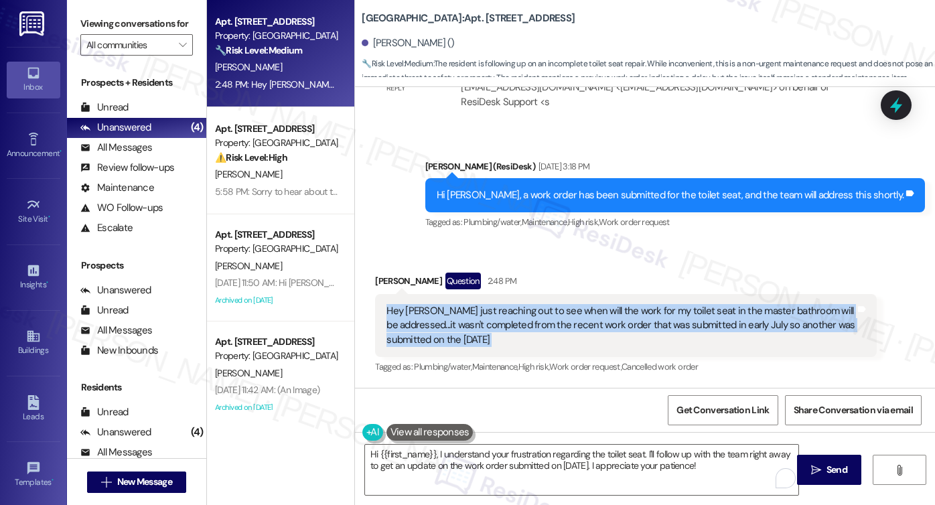
click at [460, 312] on div "Hey [PERSON_NAME] just reaching out to see when will the work for my toilet sea…" at bounding box center [620, 325] width 469 height 43
copy div "Hey [PERSON_NAME] just reaching out to see when will the work for my toilet sea…"
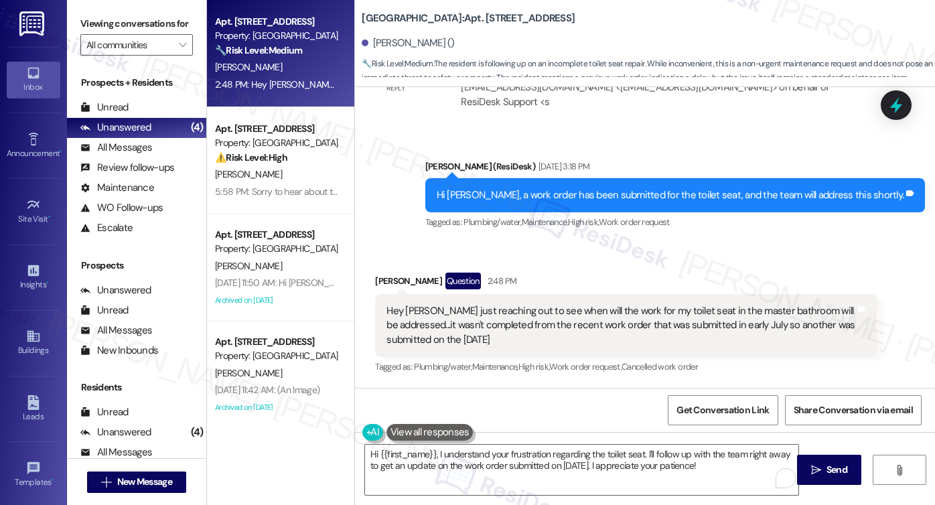
click at [84, 17] on label "Viewing conversations for" at bounding box center [136, 23] width 113 height 21
click at [101, 21] on label "Viewing conversations for" at bounding box center [136, 23] width 113 height 21
click at [102, 23] on label "Viewing conversations for" at bounding box center [136, 23] width 113 height 21
click at [114, 34] on label "Viewing conversations for" at bounding box center [136, 23] width 113 height 21
click at [515, 340] on div "Hey [PERSON_NAME] just reaching out to see when will the work for my toilet sea…" at bounding box center [620, 325] width 469 height 43
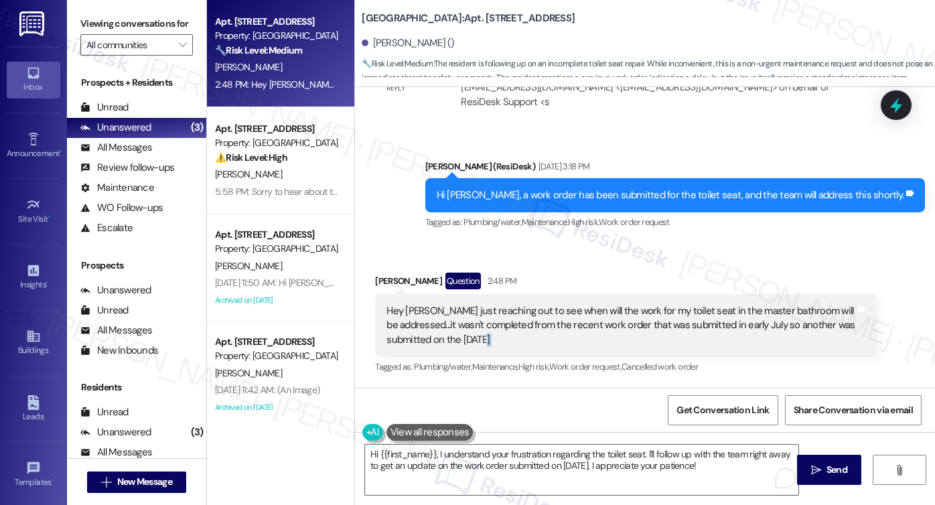
click at [515, 340] on div "Hey [PERSON_NAME] just reaching out to see when will the work for my toilet sea…" at bounding box center [620, 325] width 469 height 43
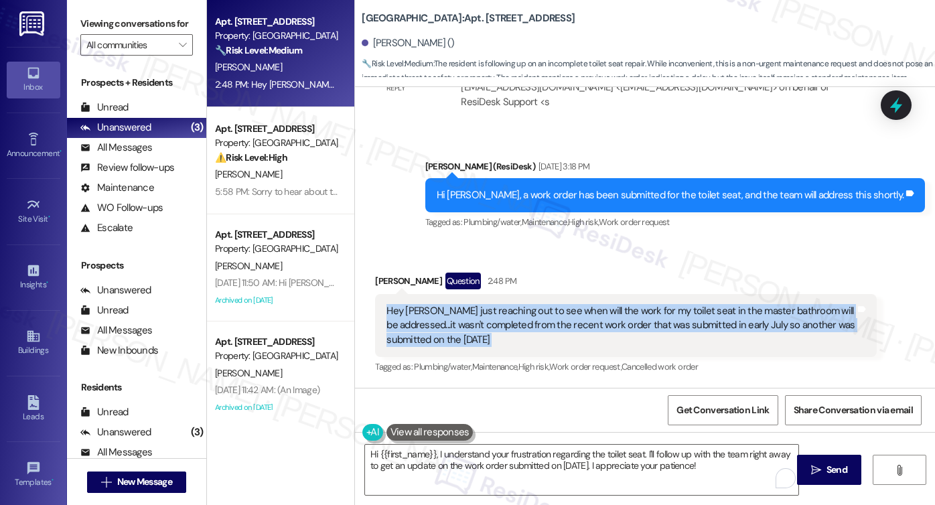
click at [515, 340] on div "Hey [PERSON_NAME] just reaching out to see when will the work for my toilet sea…" at bounding box center [620, 325] width 469 height 43
click at [512, 454] on textarea "Hi {{first_name}}, I understand your frustration regarding the toilet seat. I'l…" at bounding box center [581, 470] width 433 height 50
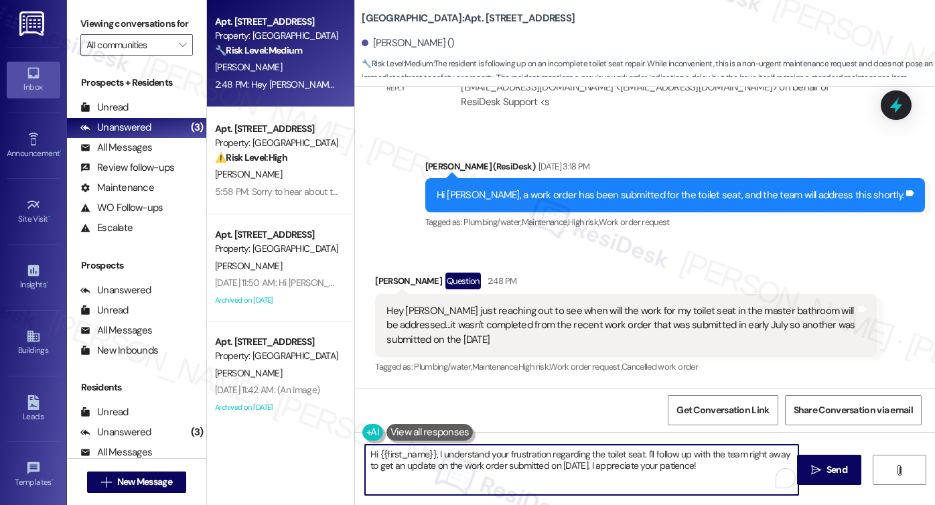
click at [512, 454] on textarea "Hi {{first_name}}, I understand your frustration regarding the toilet seat. I'l…" at bounding box center [581, 470] width 433 height 50
drag, startPoint x: 713, startPoint y: 468, endPoint x: 468, endPoint y: 455, distance: 245.5
click at [468, 460] on textarea "Hi {{first_name}}, I understand your frustration regarding the toilet seat. I'l…" at bounding box center [581, 470] width 433 height 50
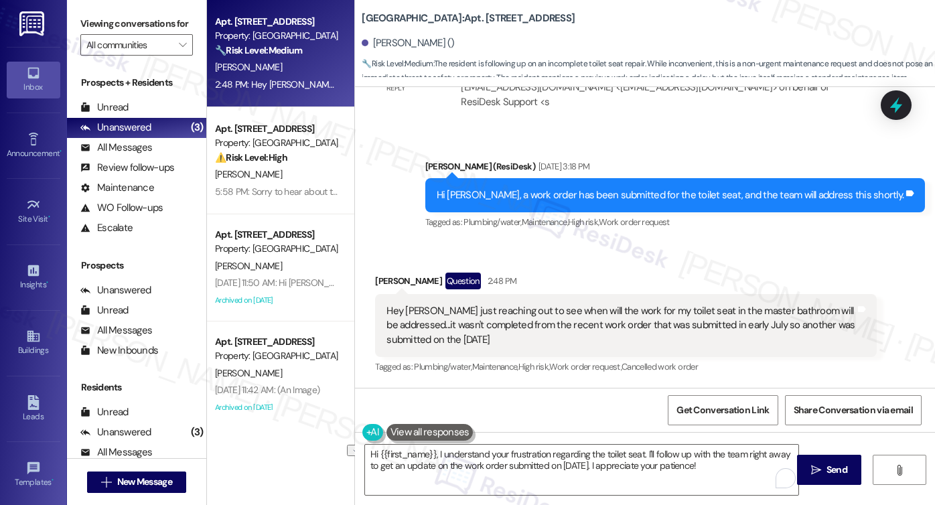
click at [472, 321] on div "Hey [PERSON_NAME] just reaching out to see when will the work for my toilet sea…" at bounding box center [620, 325] width 469 height 43
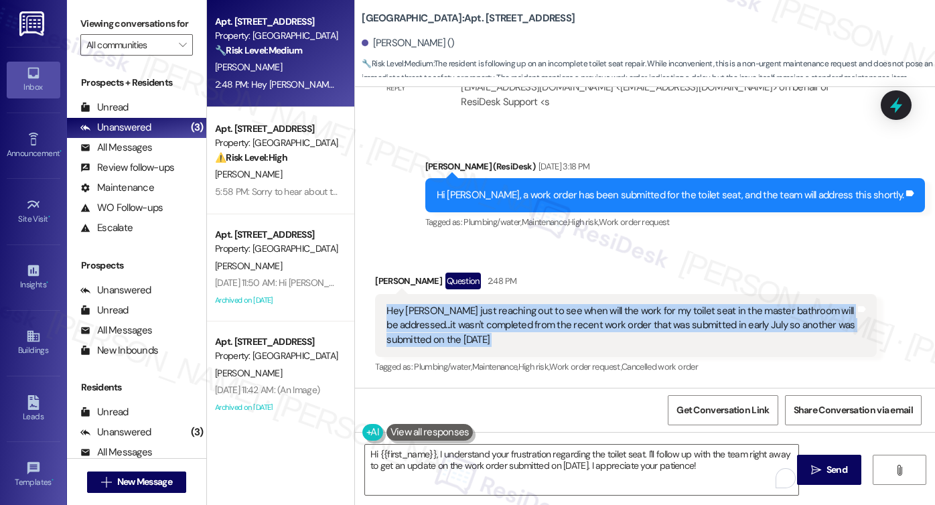
click at [472, 321] on div "Hey [PERSON_NAME] just reaching out to see when will the work for my toilet sea…" at bounding box center [620, 325] width 469 height 43
copy div "Hey [PERSON_NAME] just reaching out to see when will the work for my toilet sea…"
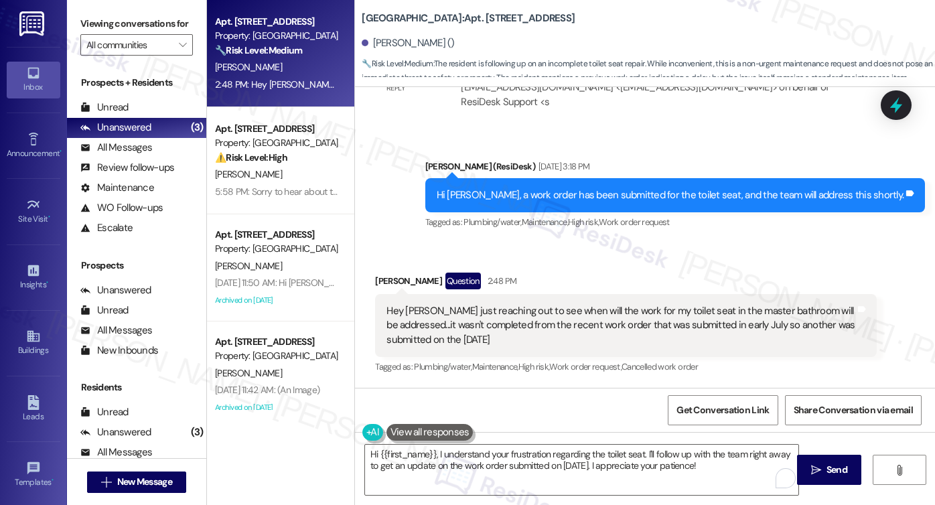
click at [93, 27] on label "Viewing conversations for" at bounding box center [136, 23] width 113 height 21
drag, startPoint x: 94, startPoint y: 24, endPoint x: 185, endPoint y: 33, distance: 91.5
click at [94, 24] on label "Viewing conversations for" at bounding box center [136, 23] width 113 height 21
click at [107, 27] on label "Viewing conversations for" at bounding box center [136, 23] width 113 height 21
click at [487, 452] on textarea "Hi {{first_name}}, I understand your frustration regarding the toilet seat. I'l…" at bounding box center [581, 470] width 433 height 50
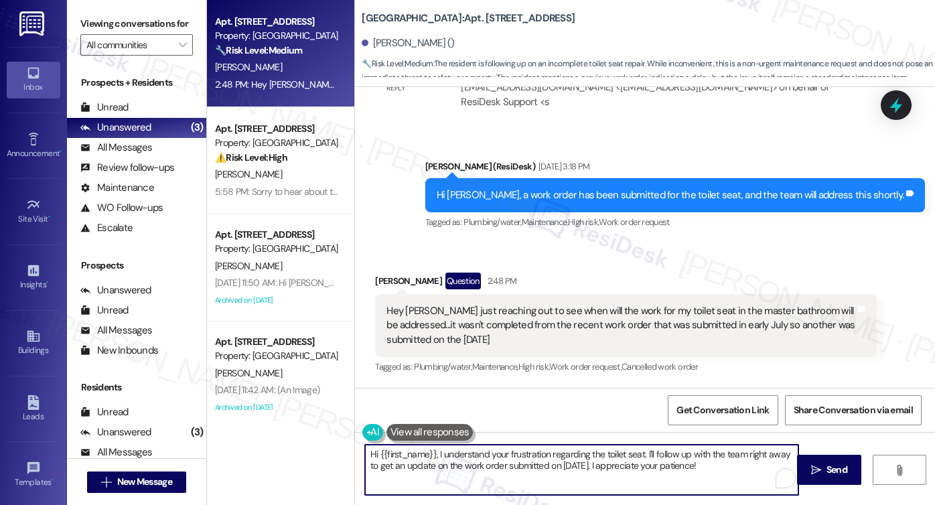
click at [488, 452] on textarea "Hi {{first_name}}, I understand your frustration regarding the toilet seat. I'l…" at bounding box center [581, 470] width 433 height 50
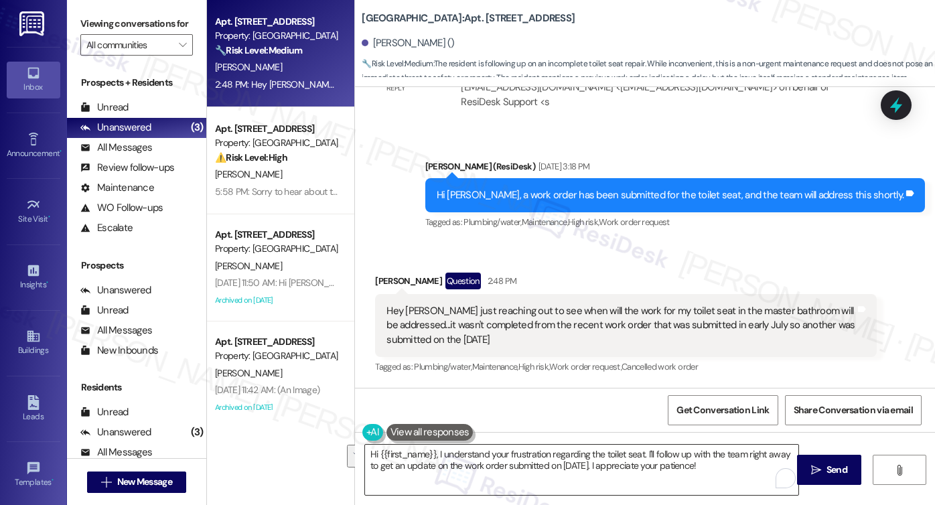
click at [509, 458] on textarea "Hi {{first_name}}, I understand your frustration regarding the toilet seat. I'l…" at bounding box center [581, 470] width 433 height 50
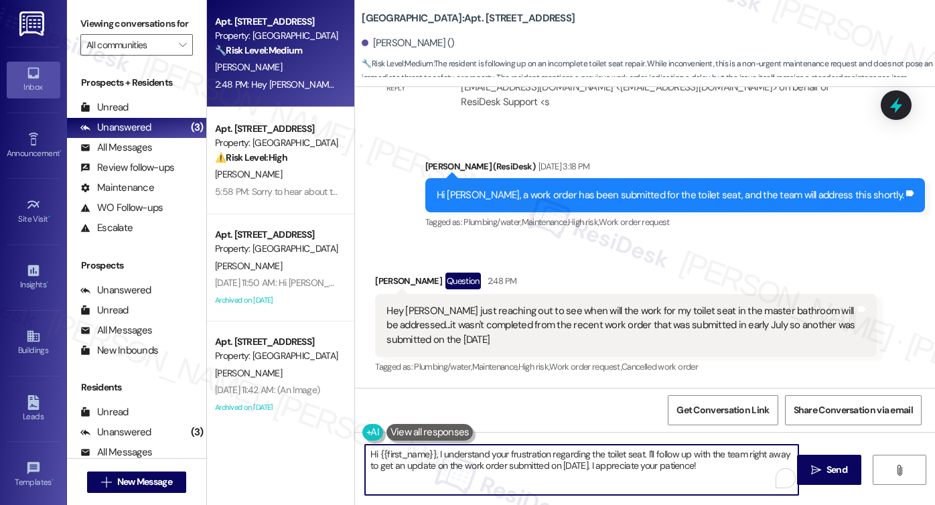
click at [522, 452] on textarea "Hi {{first_name}}, I understand your frustration regarding the toilet seat. I'l…" at bounding box center [581, 470] width 433 height 50
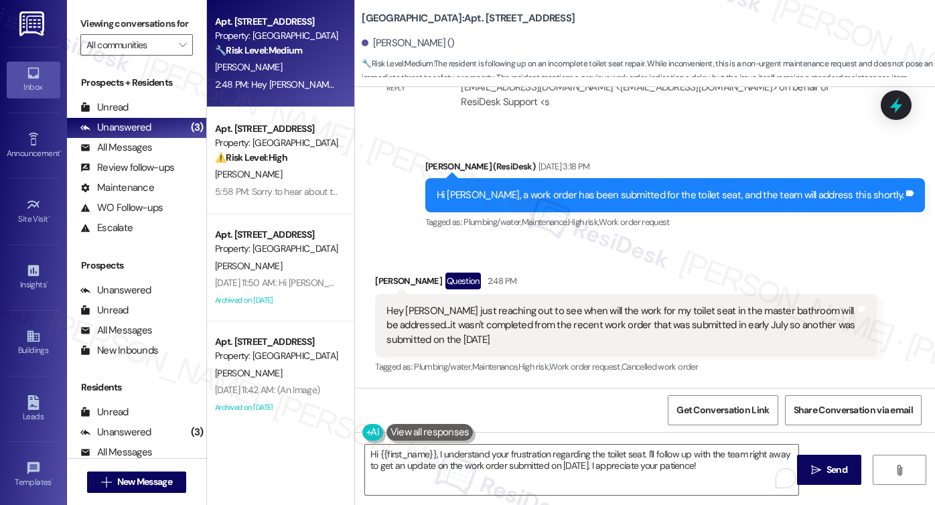
click at [110, 34] on label "Viewing conversations for" at bounding box center [136, 23] width 113 height 21
click at [98, 8] on div "Viewing conversations for All communities " at bounding box center [136, 34] width 139 height 69
click at [622, 445] on textarea "Hi {{first_name}}, I understand your frustration regarding the toilet seat. I'l…" at bounding box center [581, 470] width 433 height 50
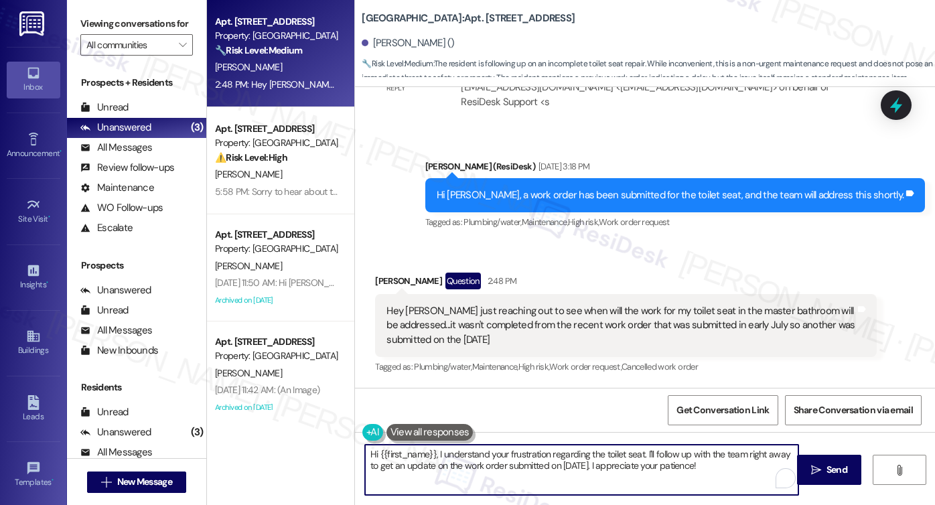
click at [623, 446] on textarea "Hi {{first_name}}, I understand your frustration regarding the toilet seat. I'l…" at bounding box center [581, 470] width 433 height 50
paste textarea "thank you for reaching out. I’m sorry to hear the toilet seat issue in your mas…"
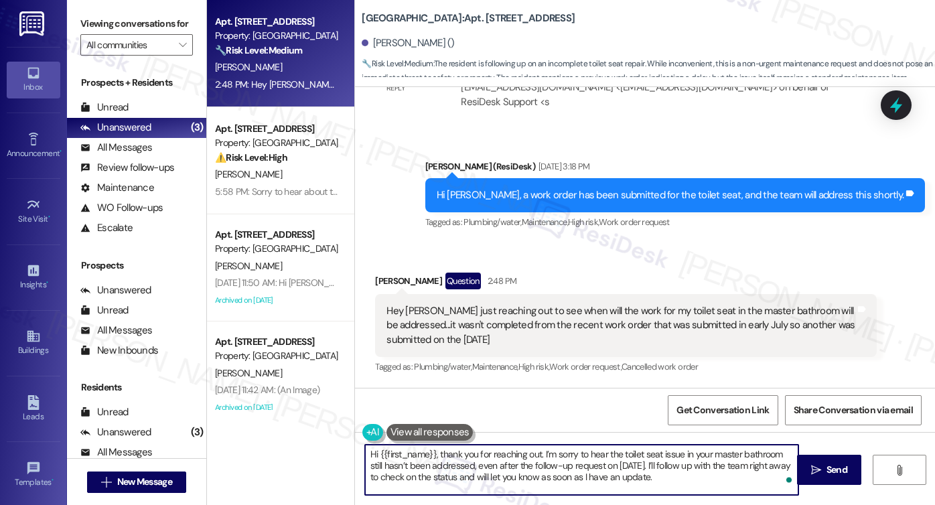
click at [678, 472] on textarea "Hi {{first_name}}, thank you for reaching out. I’m sorry to hear the toilet sea…" at bounding box center [581, 470] width 433 height 50
type textarea "Hi {{first_name}}, thank you for reaching out. I’m sorry to hear the toilet sea…"
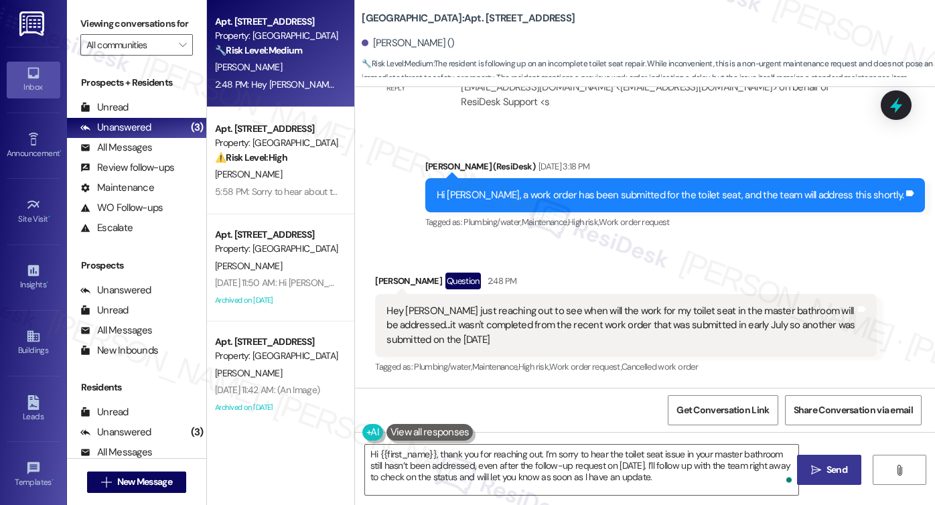
click at [826, 460] on button " Send" at bounding box center [829, 470] width 65 height 30
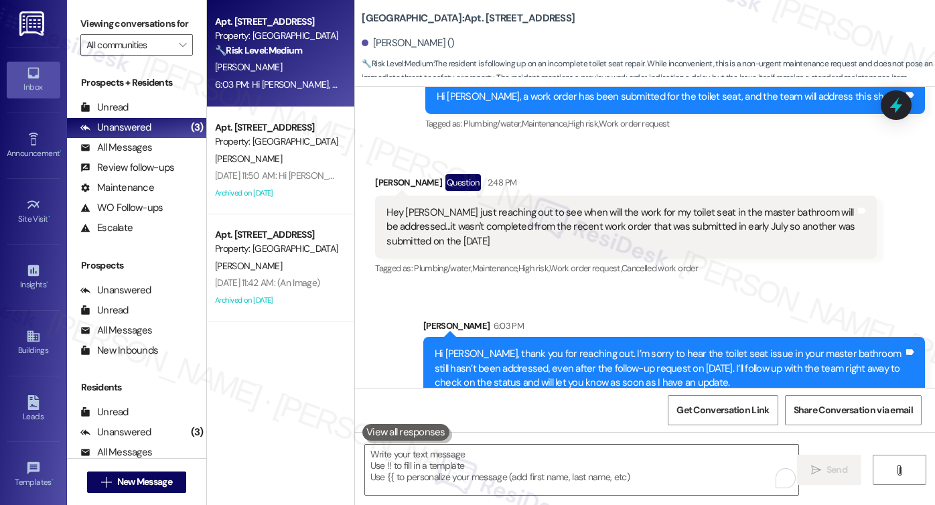
scroll to position [9334, 0]
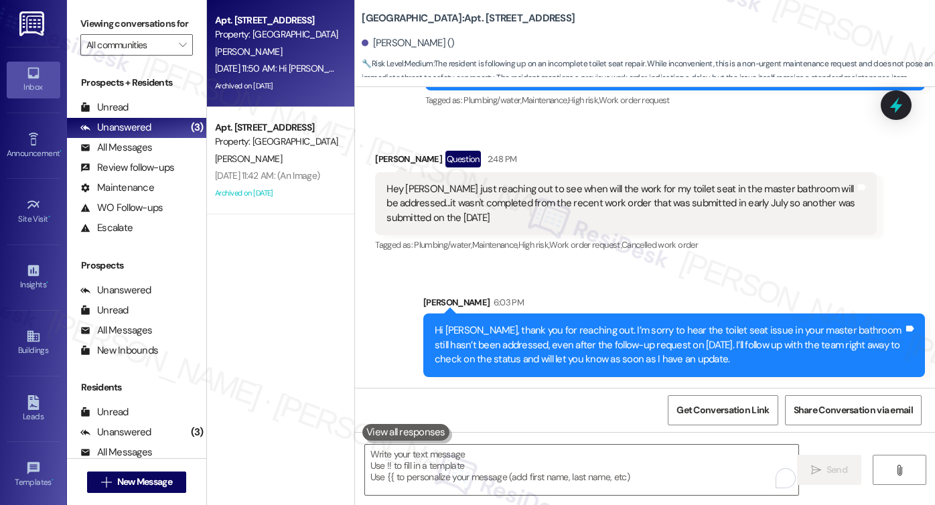
click at [294, 40] on div "Property: [GEOGRAPHIC_DATA]" at bounding box center [277, 34] width 124 height 14
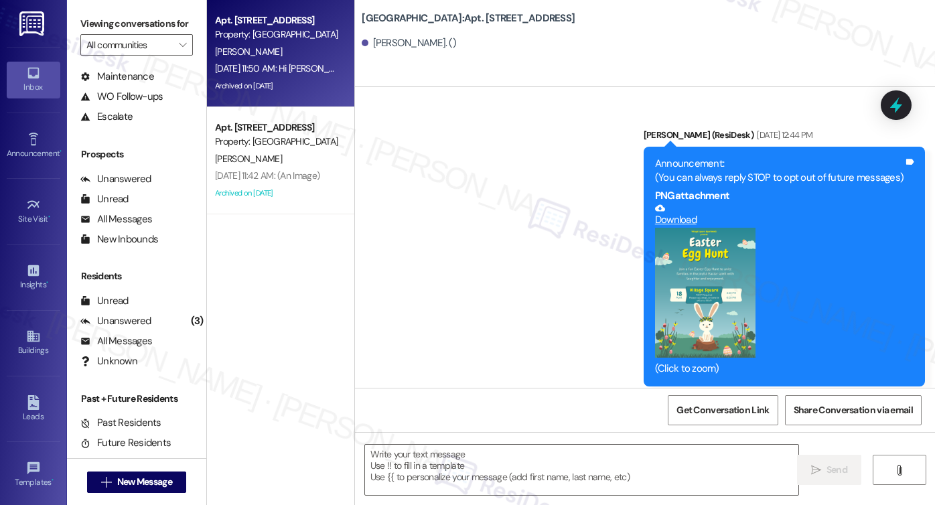
scroll to position [5955, 0]
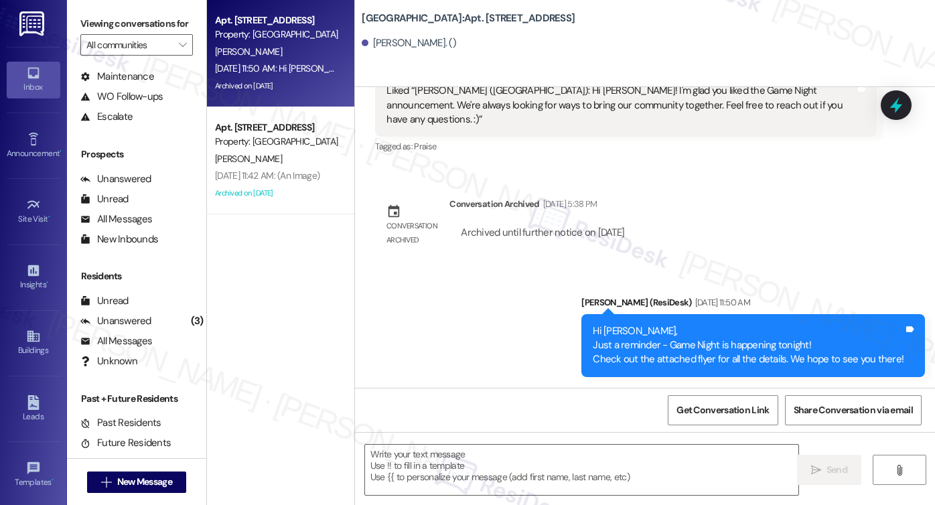
type textarea "Fetching suggested responses. Please feel free to read through the conversation…"
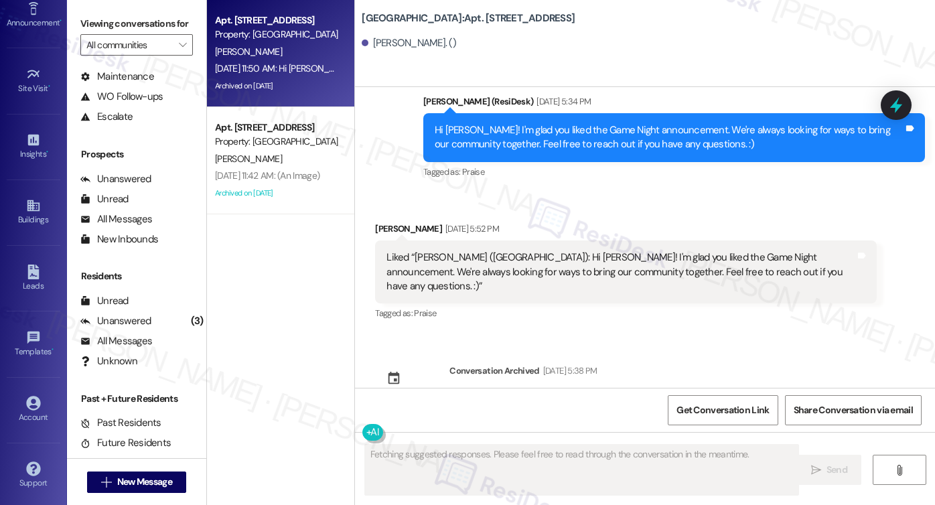
scroll to position [5751, 0]
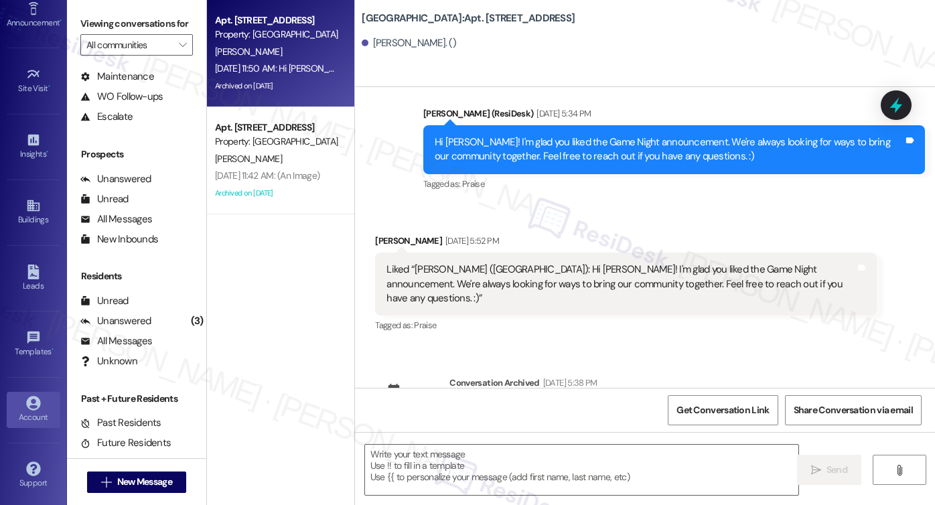
click at [35, 415] on div "Account" at bounding box center [33, 417] width 67 height 13
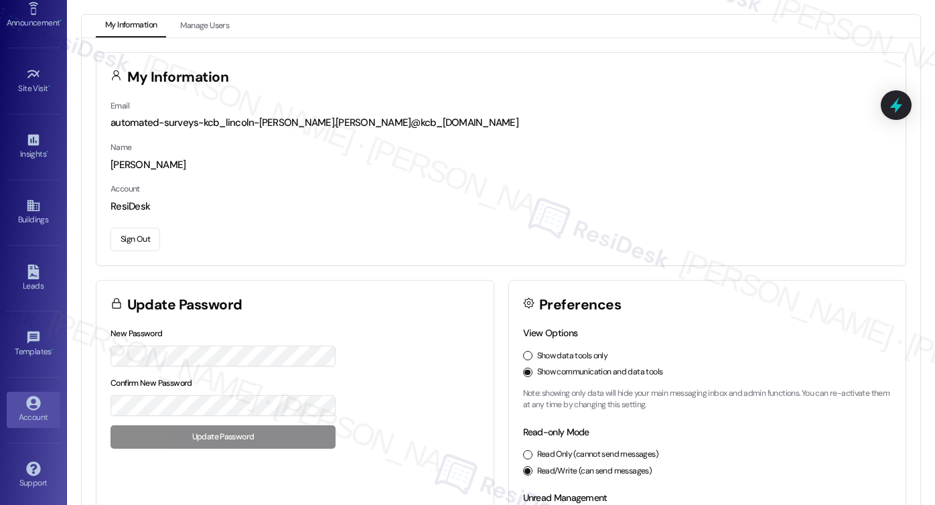
click at [148, 243] on button "Sign Out" at bounding box center [135, 239] width 50 height 23
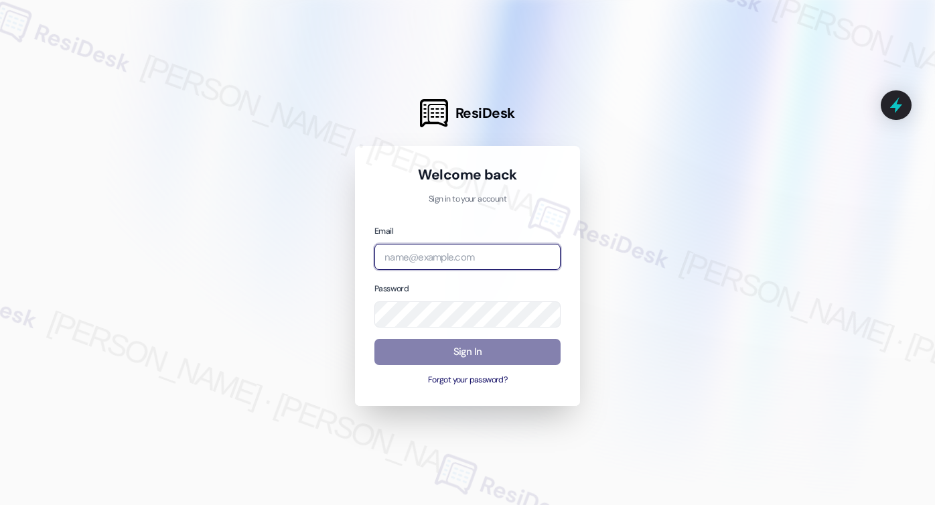
click at [483, 254] on input "email" at bounding box center [467, 257] width 186 height 26
click at [530, 260] on input "orio" at bounding box center [467, 257] width 186 height 26
click at [0, 504] on com-1password-button at bounding box center [0, 505] width 0 height 0
click at [423, 268] on input "orio" at bounding box center [467, 257] width 186 height 26
click at [0, 504] on com-1password-button at bounding box center [0, 505] width 0 height 0
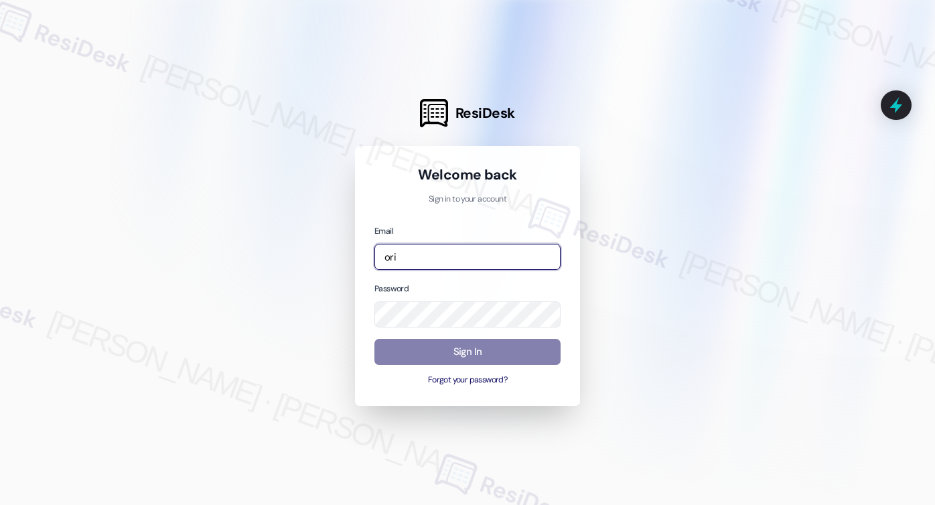
type input "orio"
drag, startPoint x: 433, startPoint y: 263, endPoint x: 320, endPoint y: 252, distance: 113.0
click at [320, 252] on div "ResiDesk Welcome back Sign in to your account Email orio Password Sign In Forgo…" at bounding box center [467, 252] width 935 height 505
click at [0, 504] on com-1password-button at bounding box center [0, 505] width 0 height 0
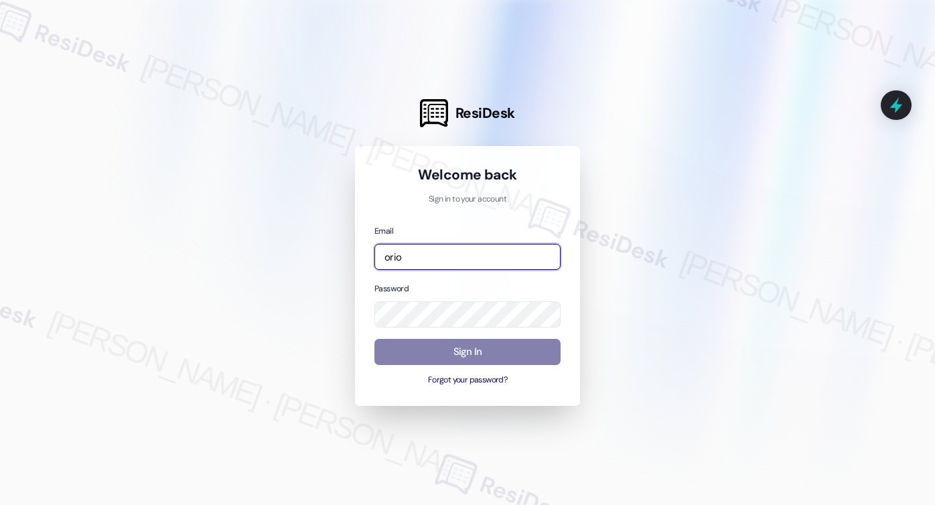
type input "automated-surveys-orion_housing-[PERSON_NAME].[PERSON_NAME]@orion_[DOMAIN_NAME]"
